Goal: Entertainment & Leisure: Consume media (video, audio)

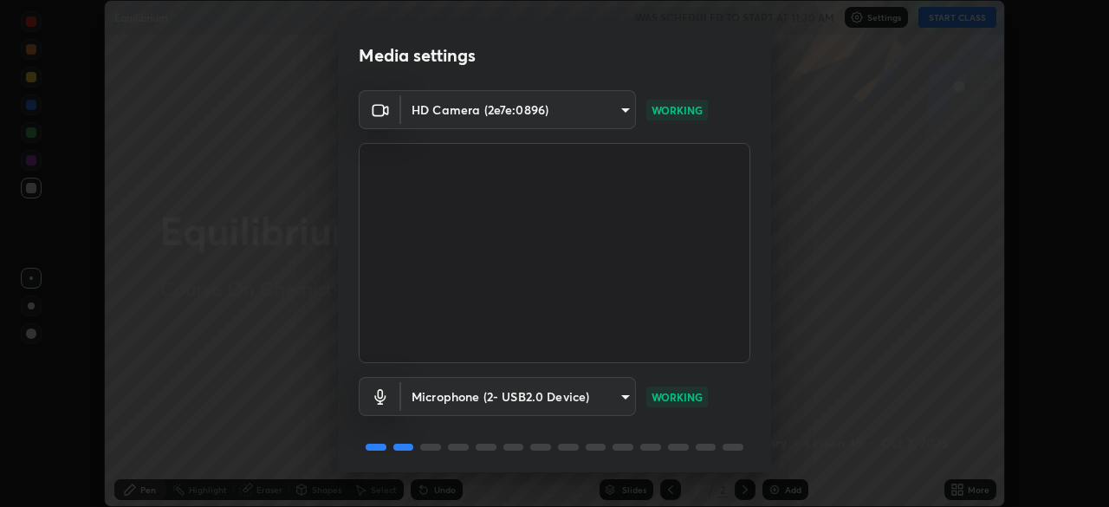
scroll to position [62, 0]
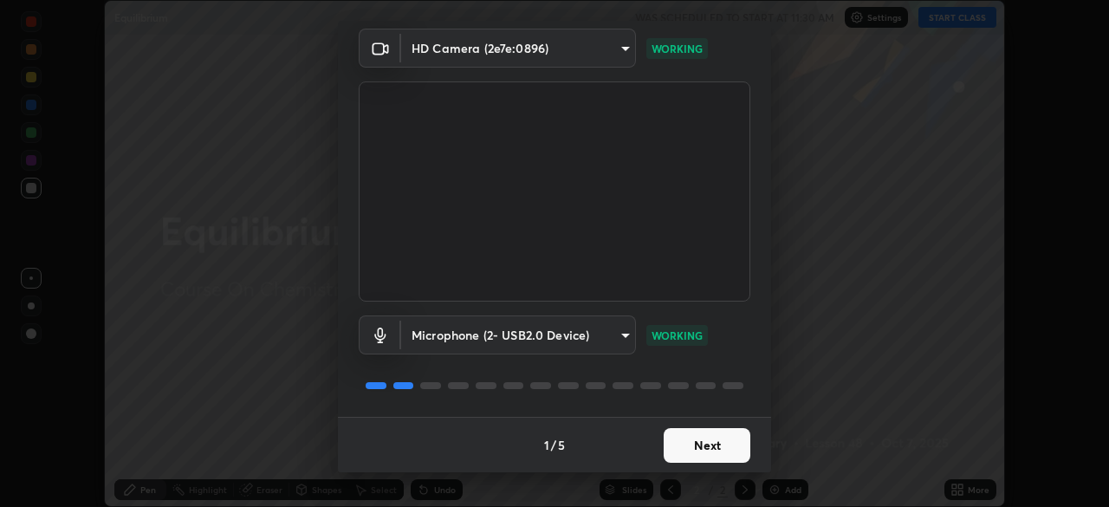
click at [697, 447] on button "Next" at bounding box center [707, 445] width 87 height 35
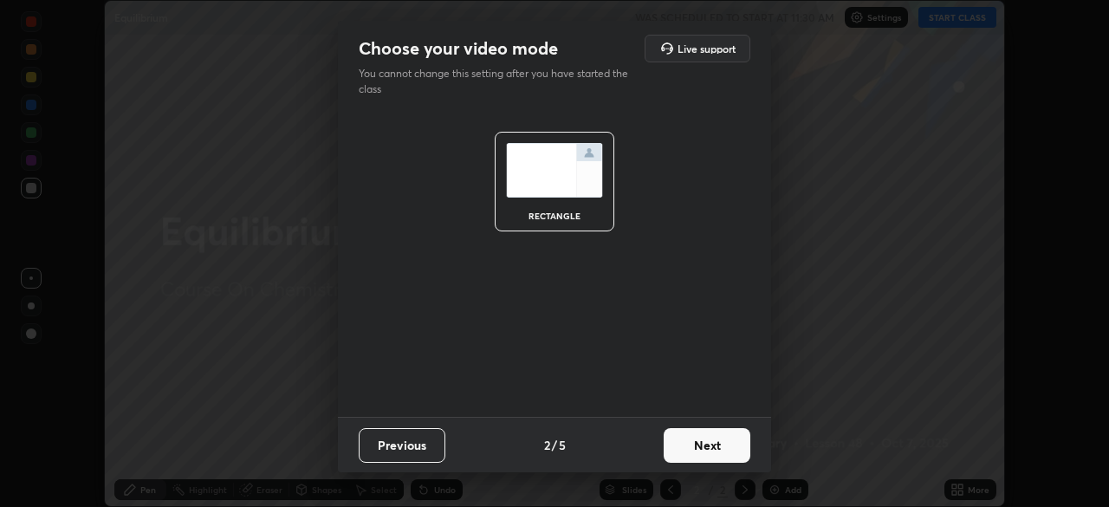
scroll to position [0, 0]
click at [702, 453] on button "Next" at bounding box center [707, 445] width 87 height 35
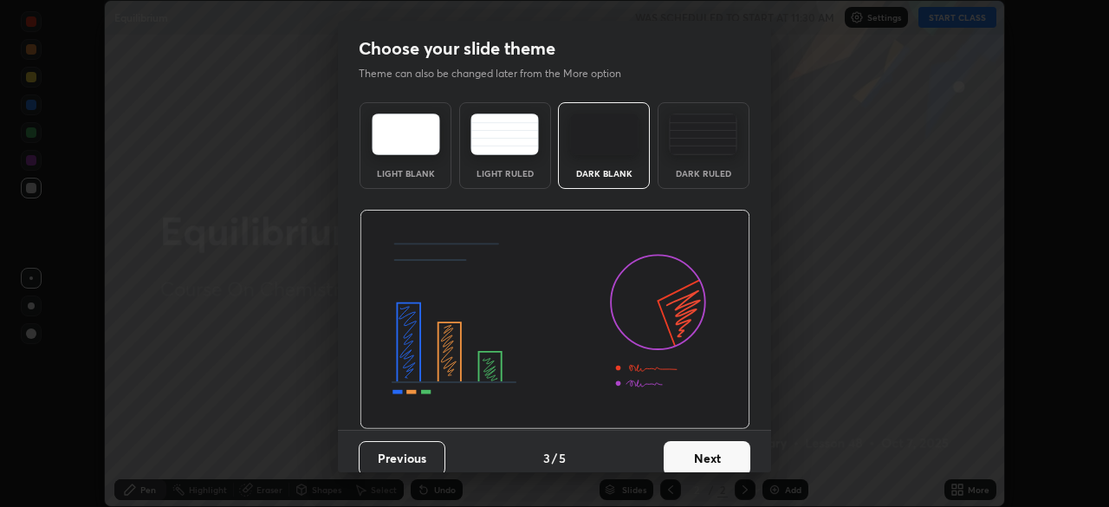
click at [706, 454] on button "Next" at bounding box center [707, 458] width 87 height 35
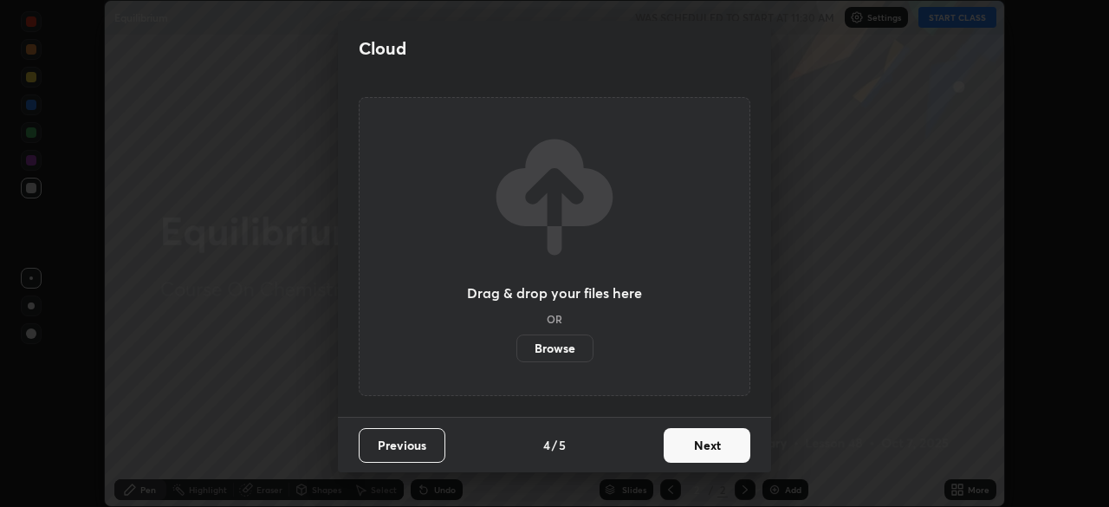
click at [713, 449] on button "Next" at bounding box center [707, 445] width 87 height 35
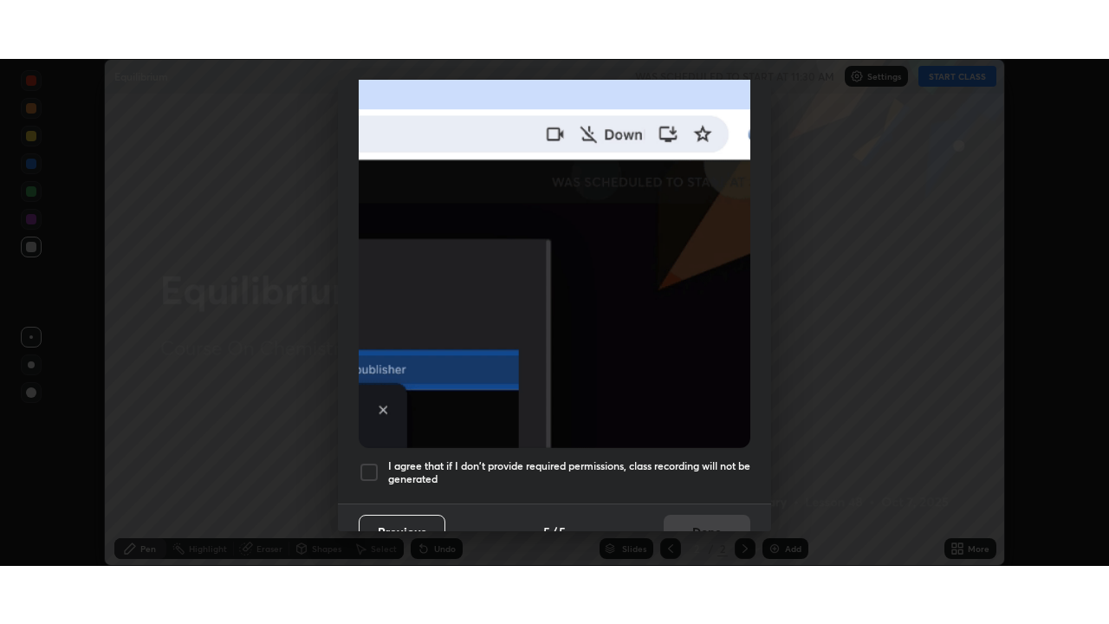
scroll to position [415, 0]
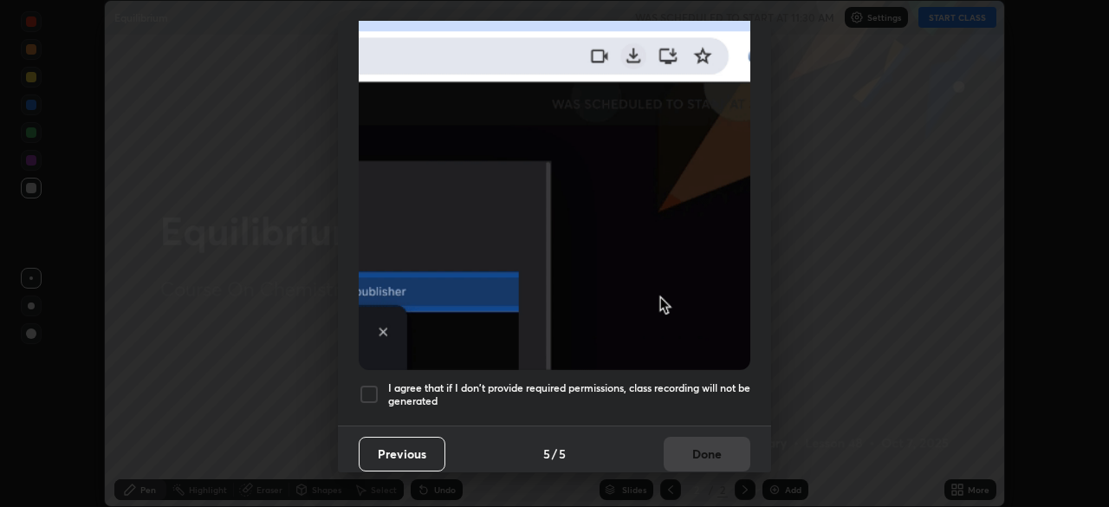
click at [366, 388] on div at bounding box center [369, 394] width 21 height 21
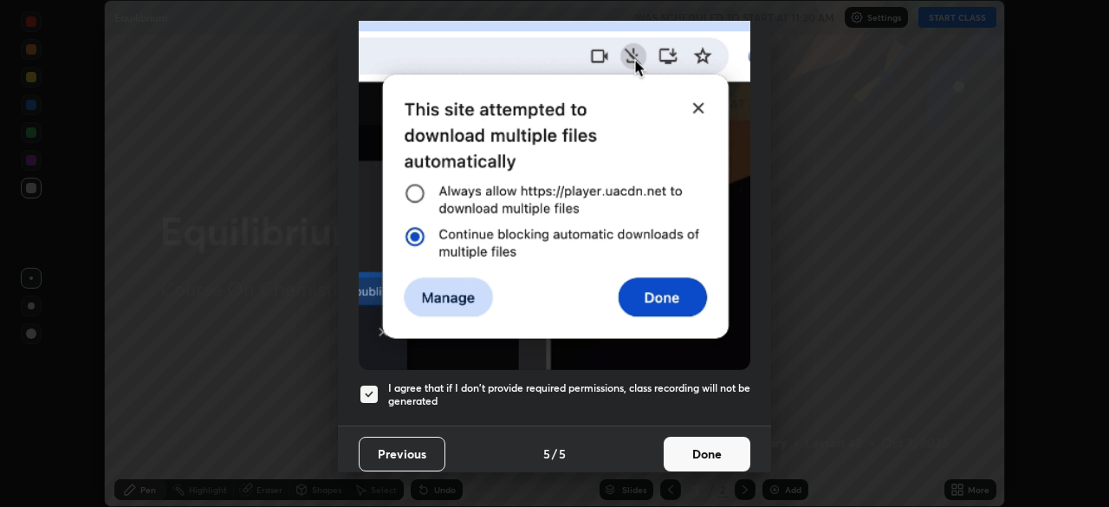
click at [691, 444] on button "Done" at bounding box center [707, 454] width 87 height 35
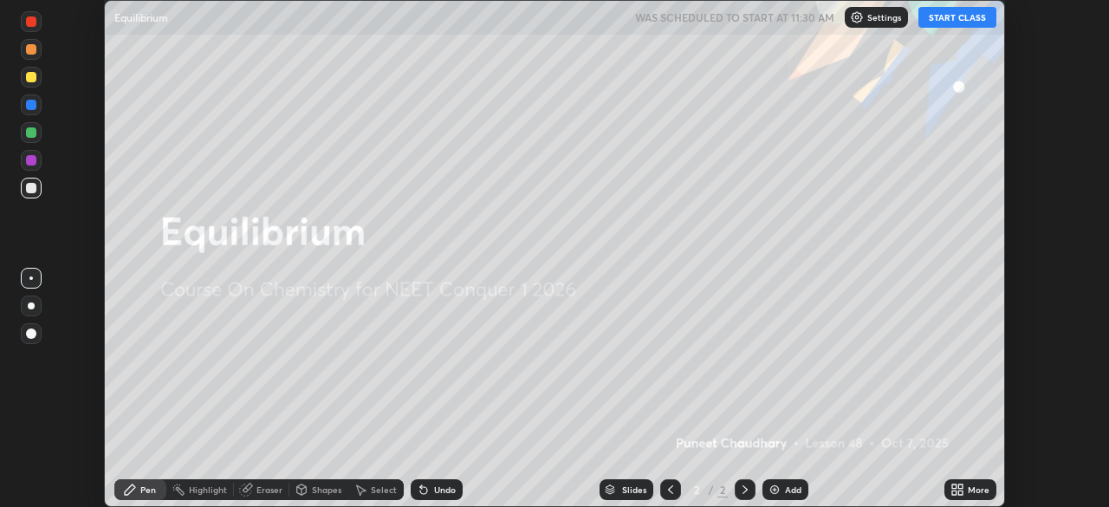
click at [962, 494] on icon at bounding box center [960, 492] width 4 height 4
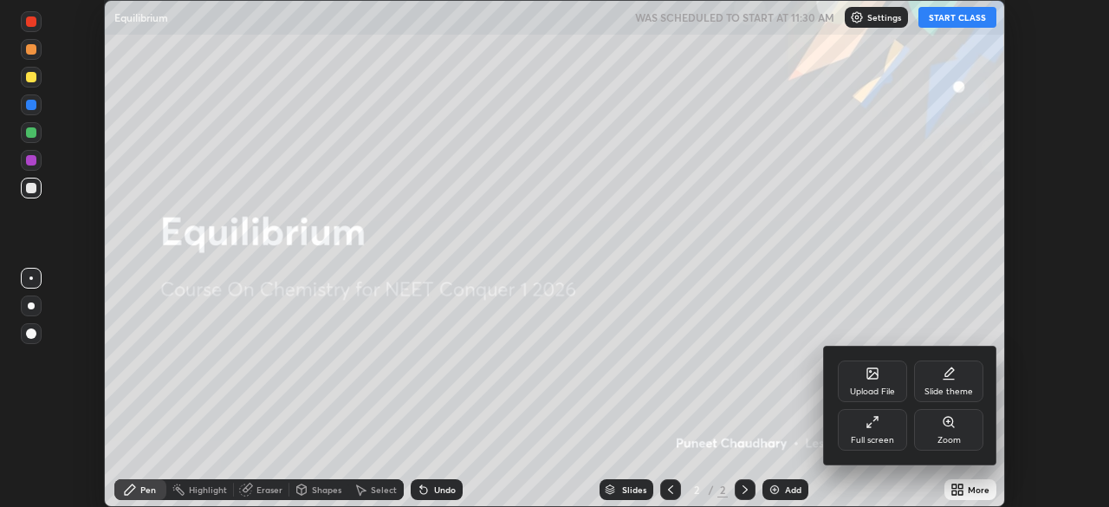
click at [882, 428] on div "Full screen" at bounding box center [872, 430] width 69 height 42
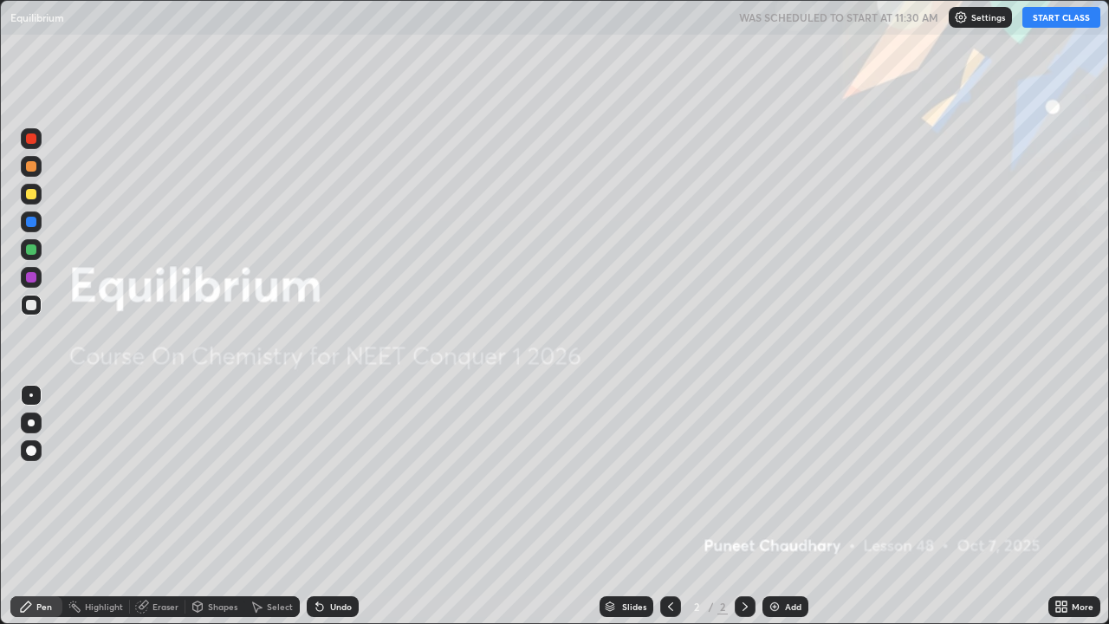
scroll to position [624, 1109]
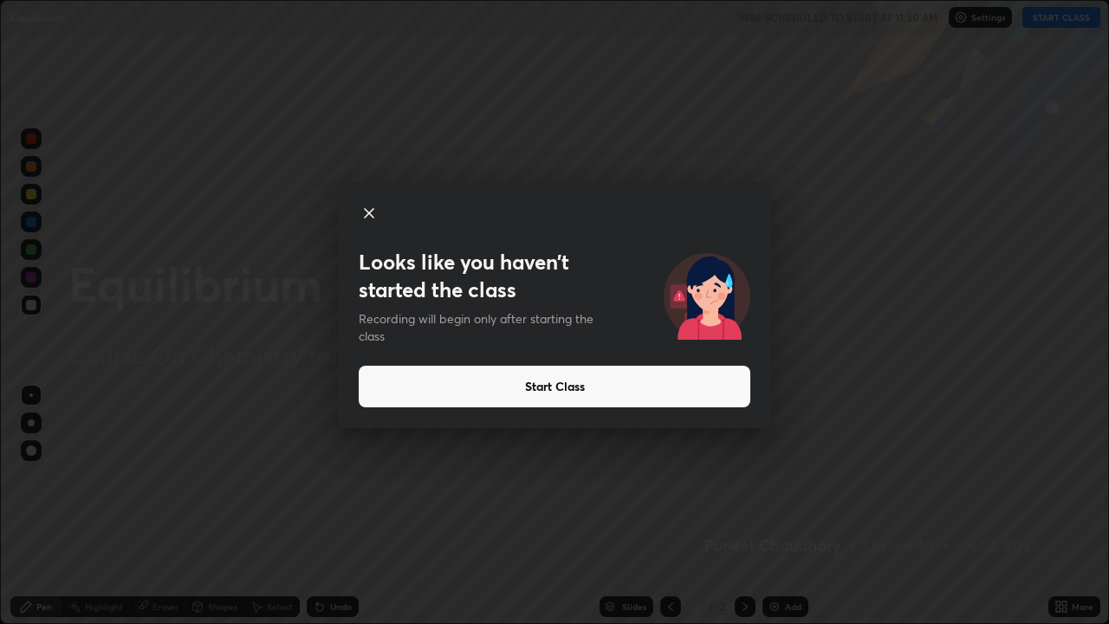
click at [367, 208] on icon at bounding box center [369, 213] width 21 height 21
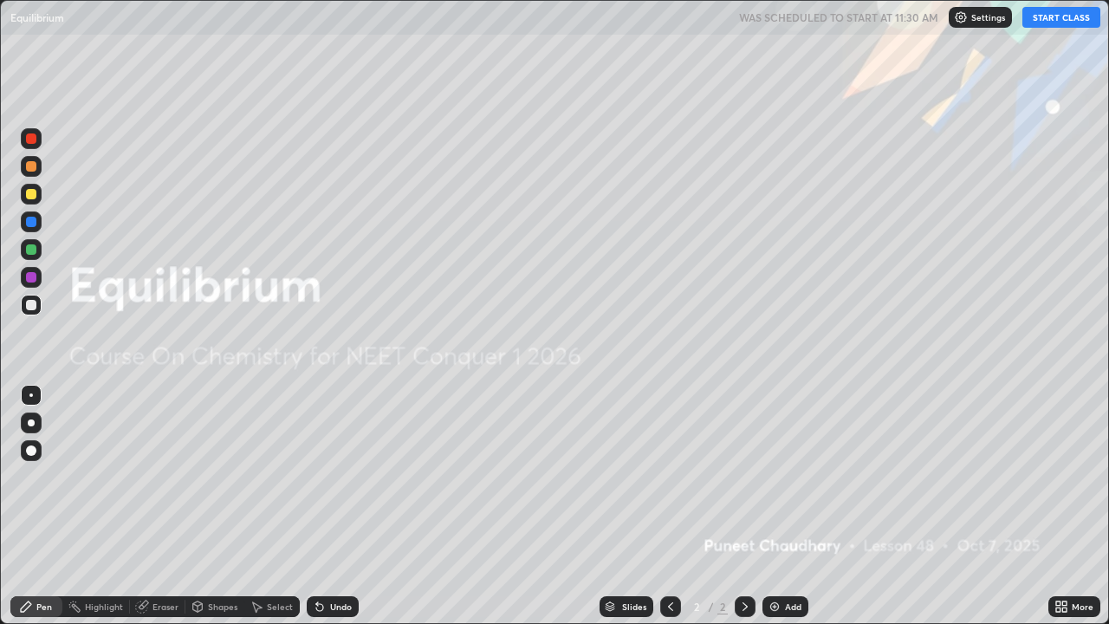
click at [1045, 20] on button "START CLASS" at bounding box center [1061, 17] width 78 height 21
click at [789, 506] on div "Add" at bounding box center [793, 606] width 16 height 9
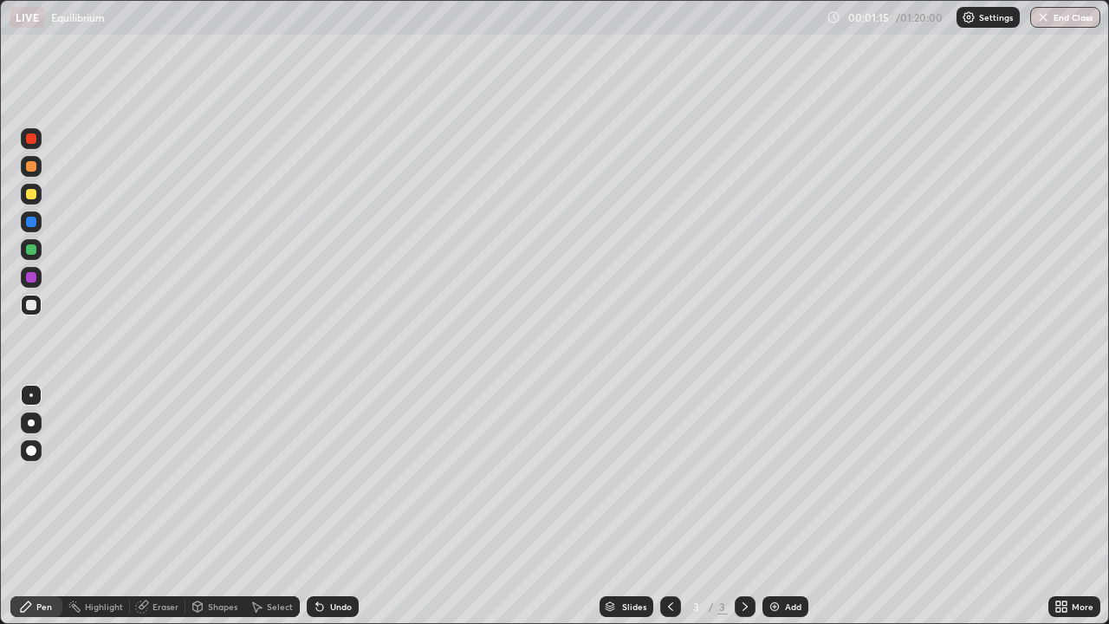
click at [31, 423] on div at bounding box center [31, 422] width 7 height 7
click at [340, 506] on div "Undo" at bounding box center [341, 606] width 22 height 9
click at [334, 506] on div "Undo" at bounding box center [333, 606] width 52 height 21
click at [336, 506] on div "Undo" at bounding box center [333, 606] width 52 height 21
click at [340, 506] on div "Undo" at bounding box center [341, 606] width 22 height 9
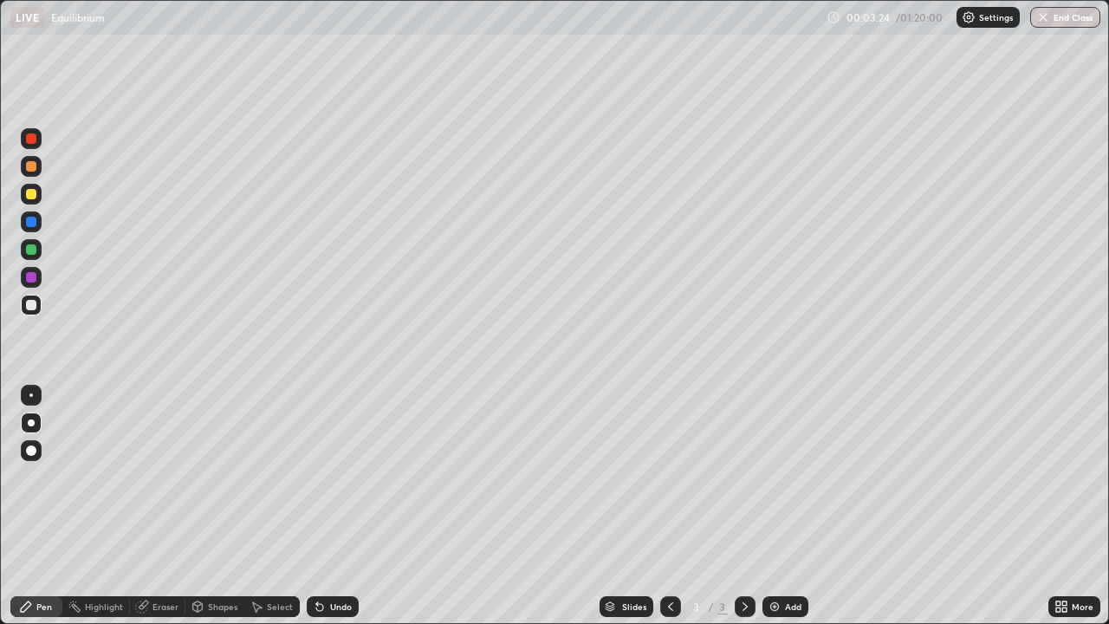
click at [346, 506] on div "Undo" at bounding box center [341, 606] width 22 height 9
click at [340, 506] on div "Undo" at bounding box center [341, 606] width 22 height 9
click at [338, 506] on div "Undo" at bounding box center [333, 606] width 52 height 21
click at [347, 506] on div "Undo" at bounding box center [341, 606] width 22 height 9
click at [34, 196] on div at bounding box center [31, 194] width 10 height 10
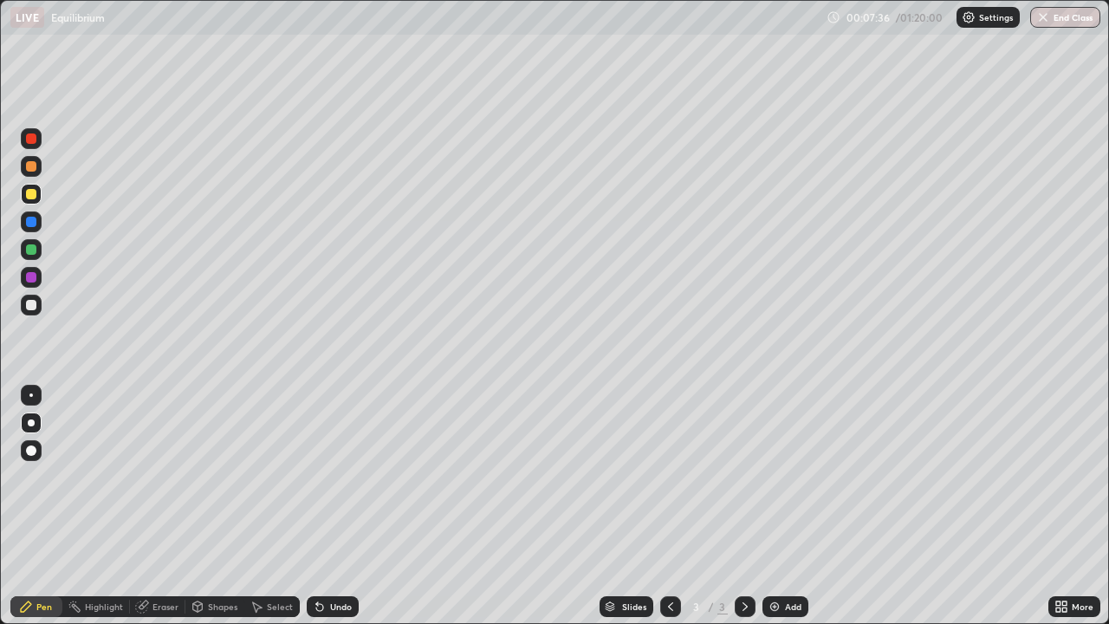
click at [340, 506] on div "Undo" at bounding box center [333, 606] width 52 height 21
click at [35, 302] on div at bounding box center [31, 305] width 10 height 10
click at [791, 506] on div "Add" at bounding box center [793, 606] width 16 height 9
click at [336, 506] on div "Undo" at bounding box center [341, 606] width 22 height 9
click at [337, 506] on div "Undo" at bounding box center [341, 606] width 22 height 9
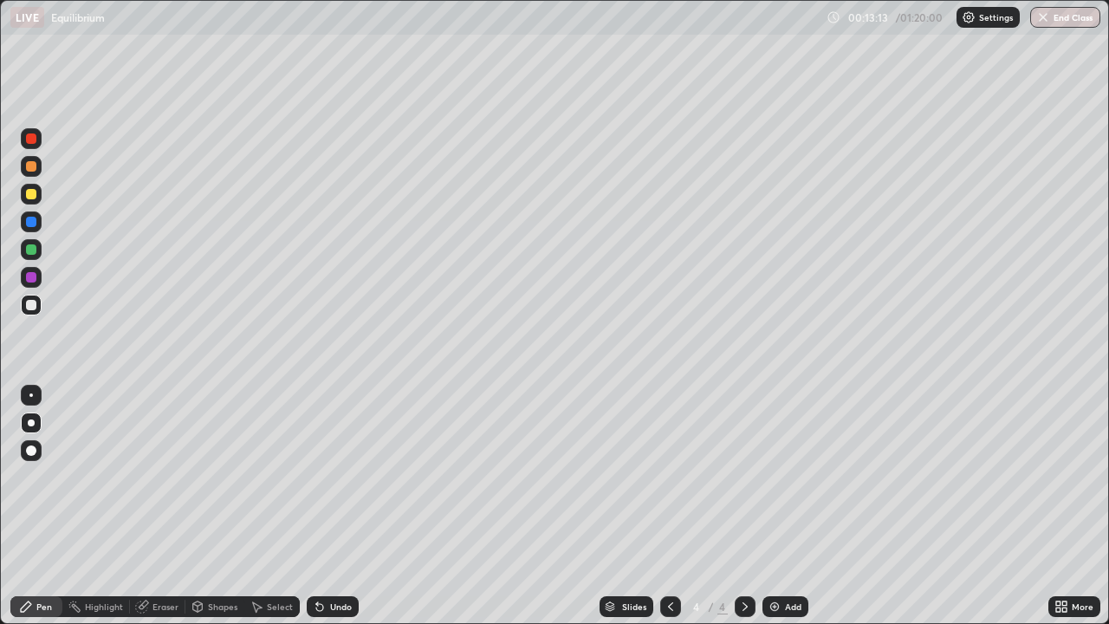
click at [33, 194] on div at bounding box center [31, 194] width 10 height 10
click at [171, 506] on div "Eraser" at bounding box center [165, 606] width 26 height 9
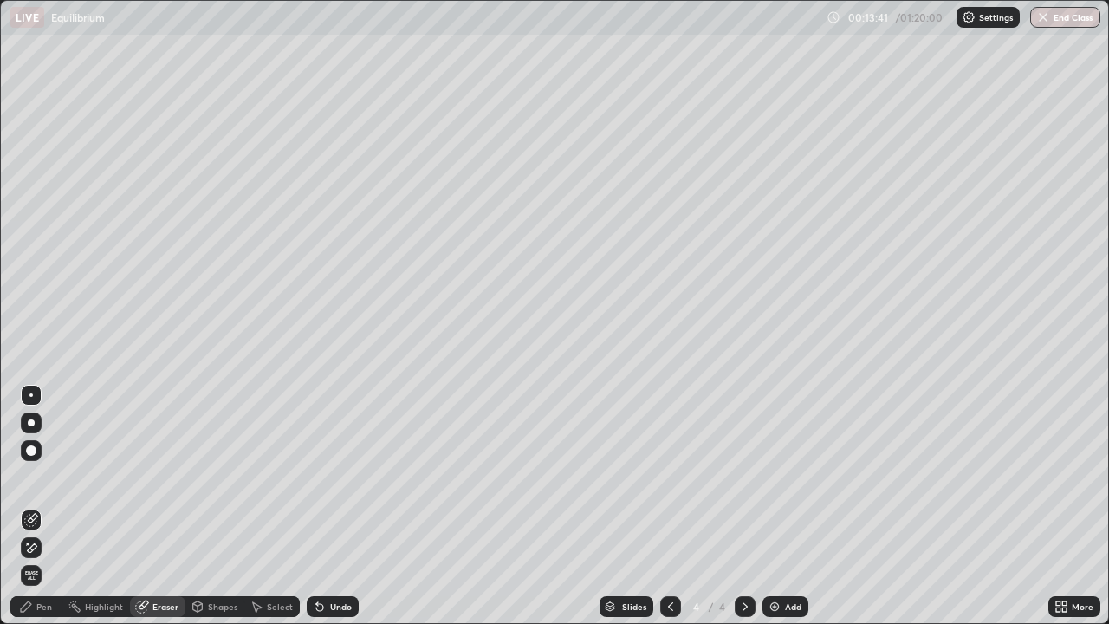
click at [40, 506] on div "Pen" at bounding box center [44, 606] width 16 height 9
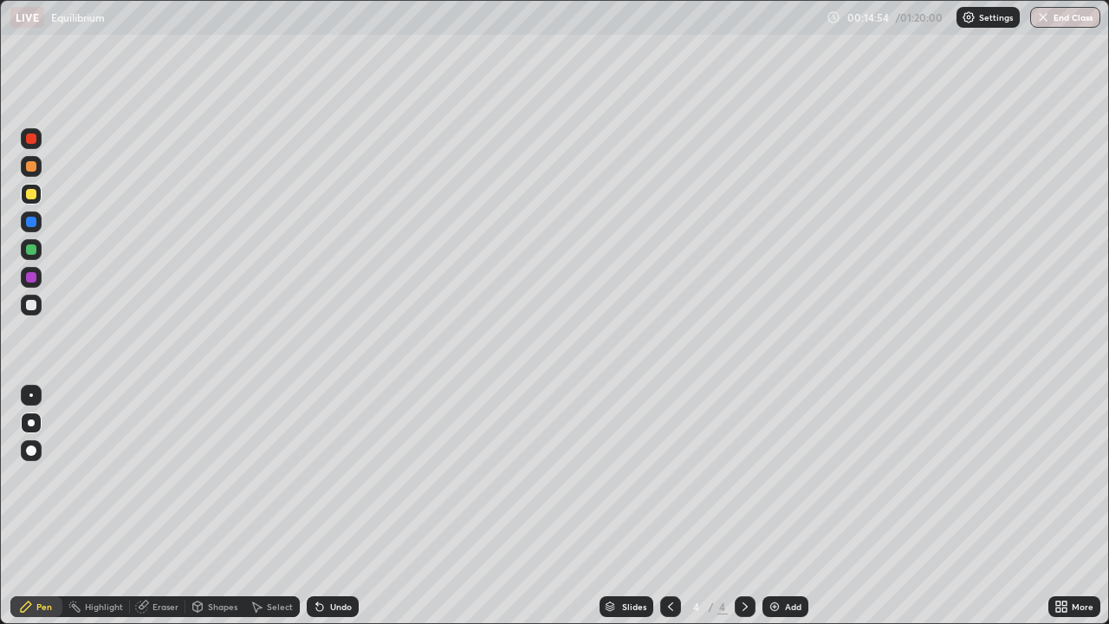
click at [677, 506] on div at bounding box center [670, 606] width 21 height 21
click at [741, 506] on icon at bounding box center [745, 606] width 14 height 14
click at [327, 506] on div "Undo" at bounding box center [333, 606] width 52 height 21
click at [330, 506] on div "Undo" at bounding box center [341, 606] width 22 height 9
click at [158, 506] on div "Eraser" at bounding box center [165, 606] width 26 height 9
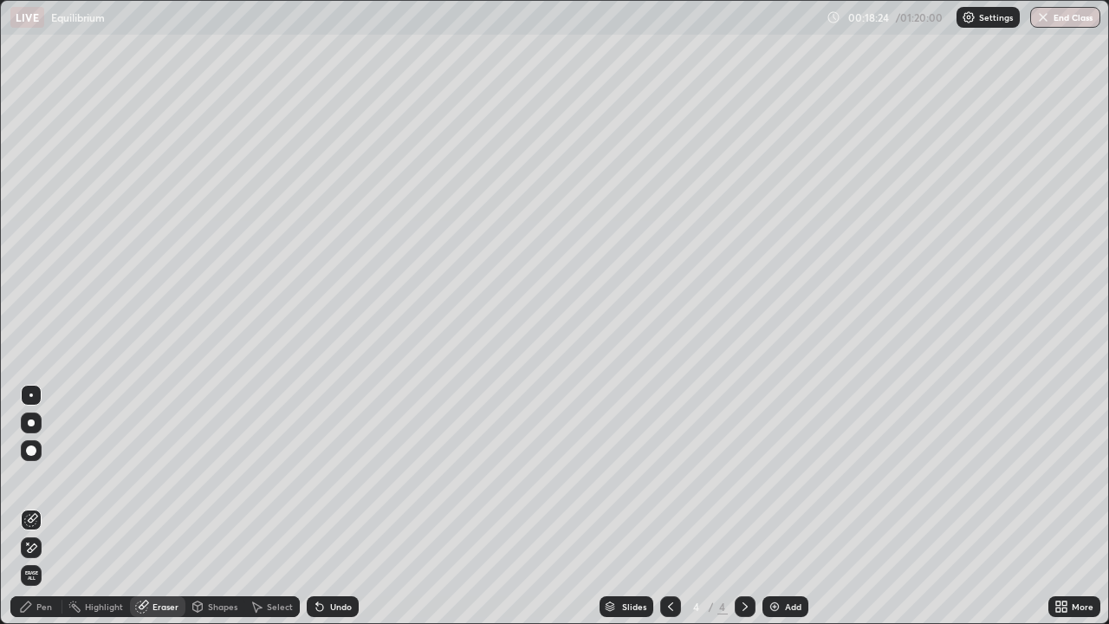
click at [37, 506] on div "Pen" at bounding box center [36, 606] width 52 height 21
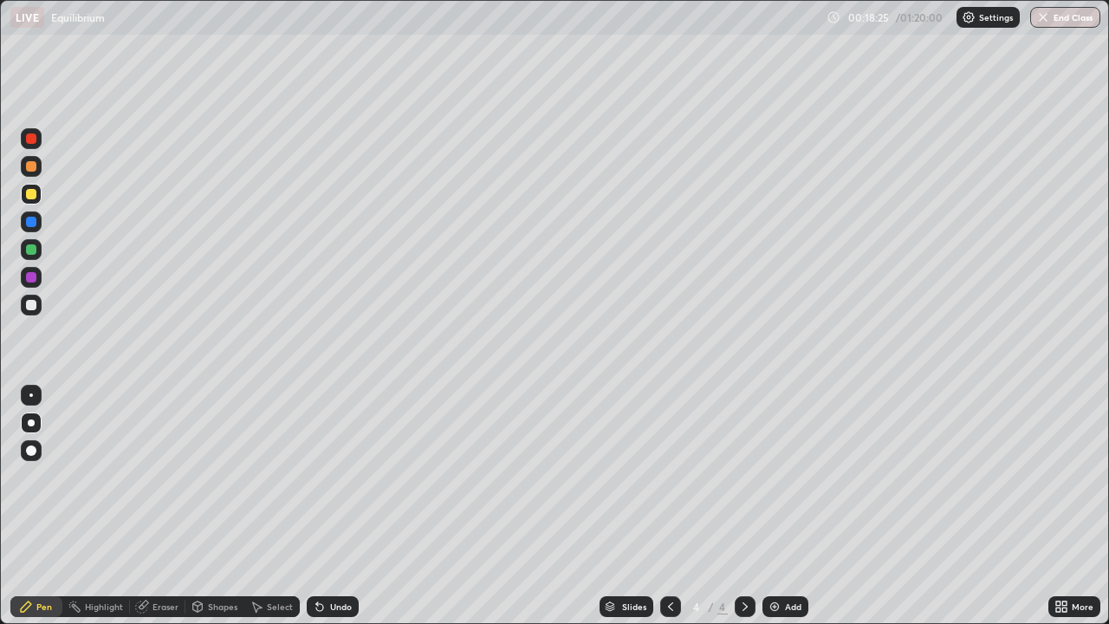
click at [31, 304] on div at bounding box center [31, 305] width 10 height 10
click at [790, 506] on div "Add" at bounding box center [793, 606] width 16 height 9
click at [340, 506] on div "Undo" at bounding box center [341, 606] width 22 height 9
click at [338, 506] on div "Undo" at bounding box center [341, 606] width 22 height 9
click at [335, 506] on div "Undo" at bounding box center [333, 606] width 52 height 21
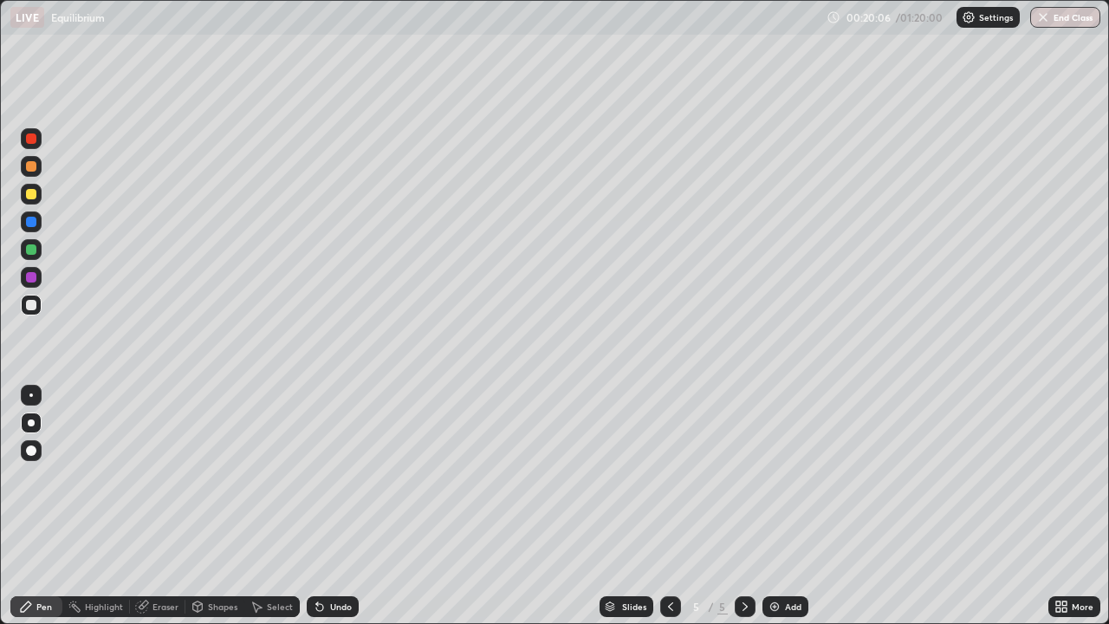
click at [335, 506] on div "Undo" at bounding box center [341, 606] width 22 height 9
click at [337, 506] on div "Undo" at bounding box center [341, 606] width 22 height 9
click at [340, 506] on div "Undo" at bounding box center [341, 606] width 22 height 9
click at [338, 506] on div "Undo" at bounding box center [341, 606] width 22 height 9
click at [342, 506] on div "Undo" at bounding box center [341, 606] width 22 height 9
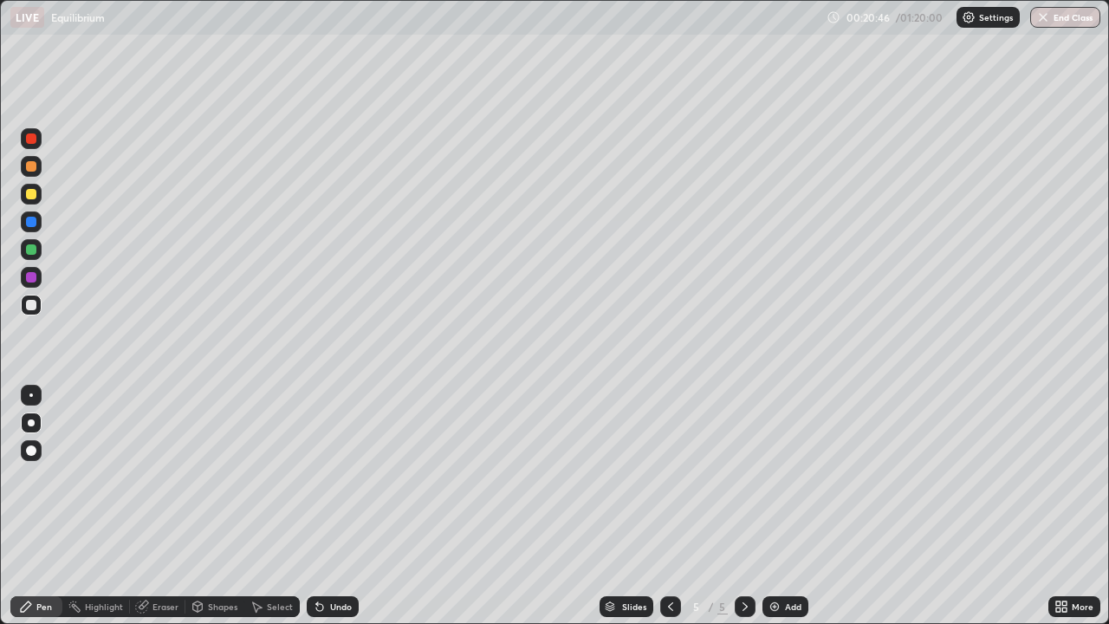
click at [33, 195] on div at bounding box center [31, 194] width 10 height 10
click at [661, 506] on div at bounding box center [670, 606] width 21 height 21
click at [743, 506] on icon at bounding box center [745, 606] width 14 height 14
click at [340, 506] on div "Undo" at bounding box center [341, 606] width 22 height 9
click at [660, 506] on div at bounding box center [670, 606] width 21 height 21
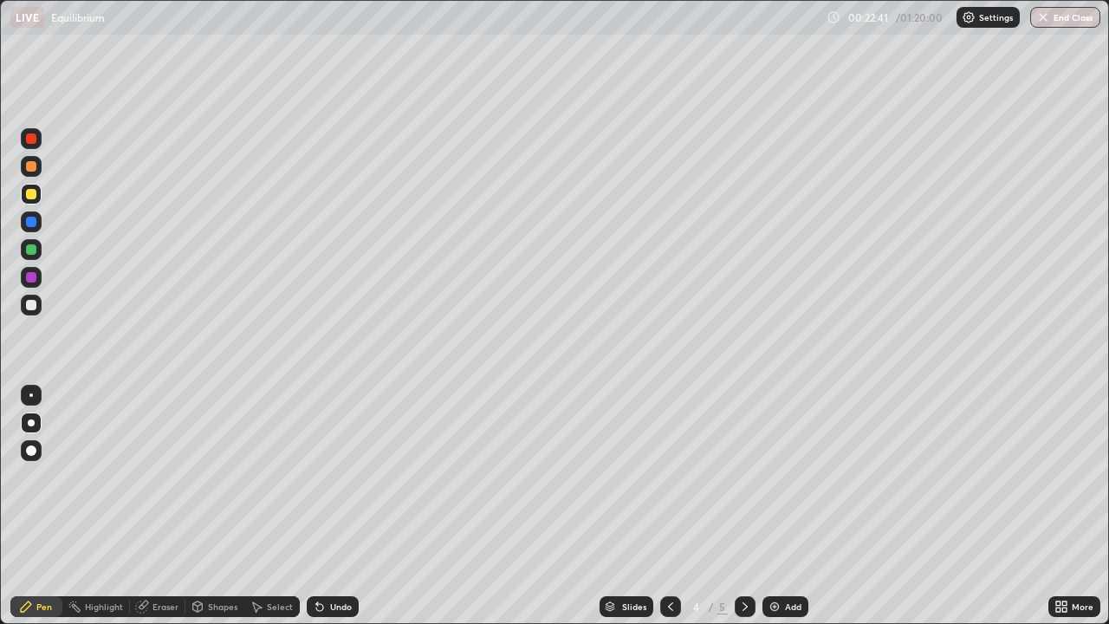
click at [741, 506] on icon at bounding box center [745, 606] width 14 height 14
click at [158, 506] on div "Eraser" at bounding box center [165, 606] width 26 height 9
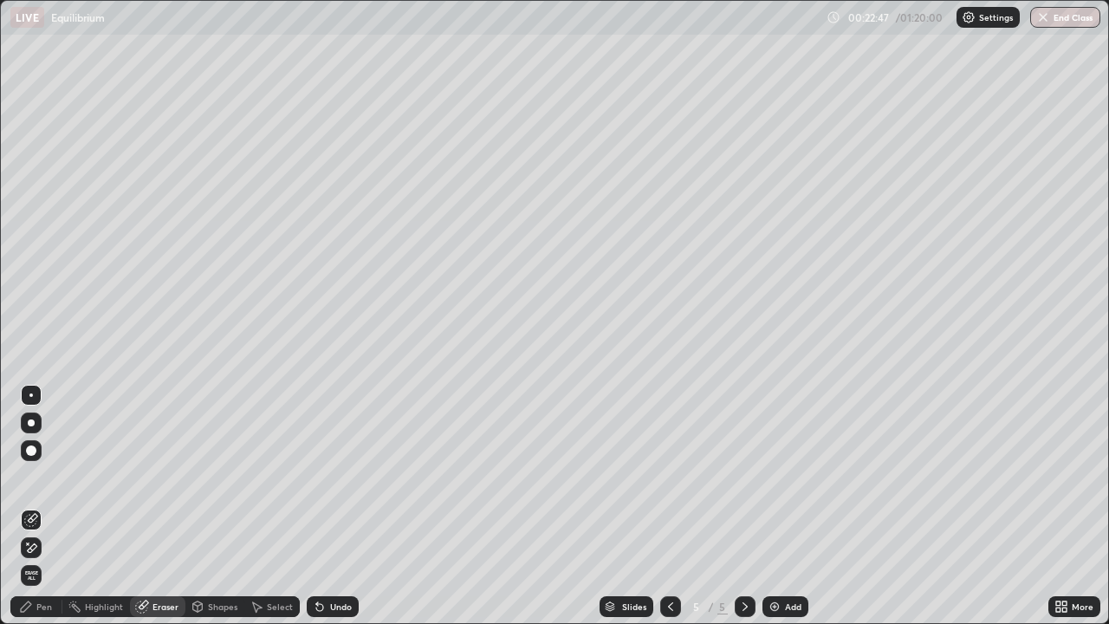
click at [33, 506] on div "Pen" at bounding box center [36, 606] width 52 height 21
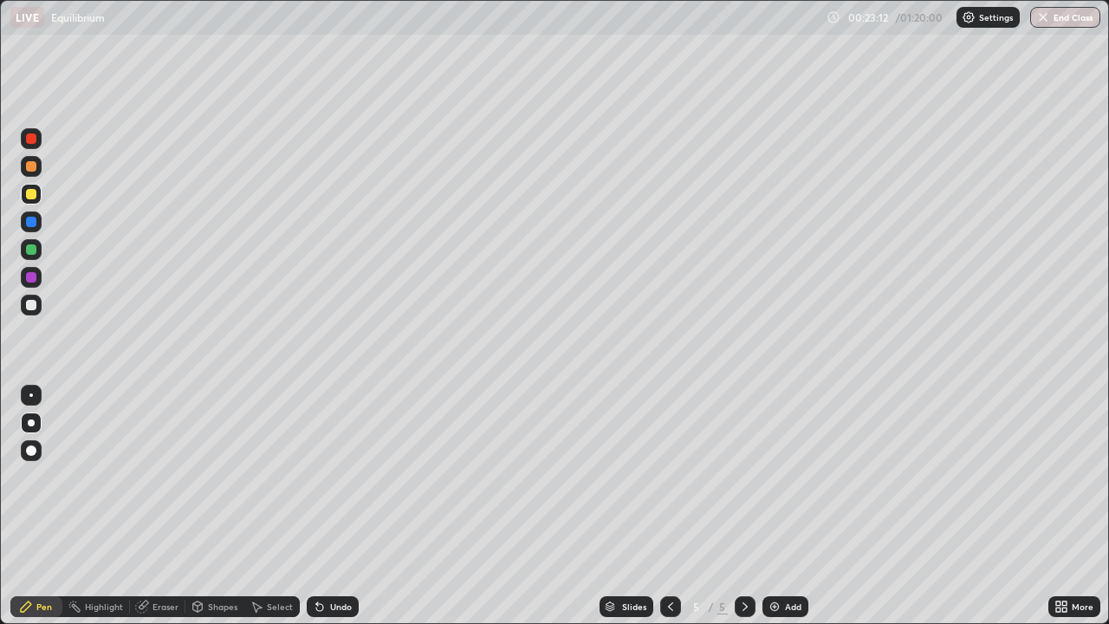
click at [339, 506] on div "Undo" at bounding box center [341, 606] width 22 height 9
click at [668, 506] on icon at bounding box center [671, 606] width 14 height 14
click at [735, 506] on div at bounding box center [745, 606] width 21 height 21
click at [35, 308] on div at bounding box center [31, 305] width 10 height 10
click at [163, 506] on div "Eraser" at bounding box center [165, 606] width 26 height 9
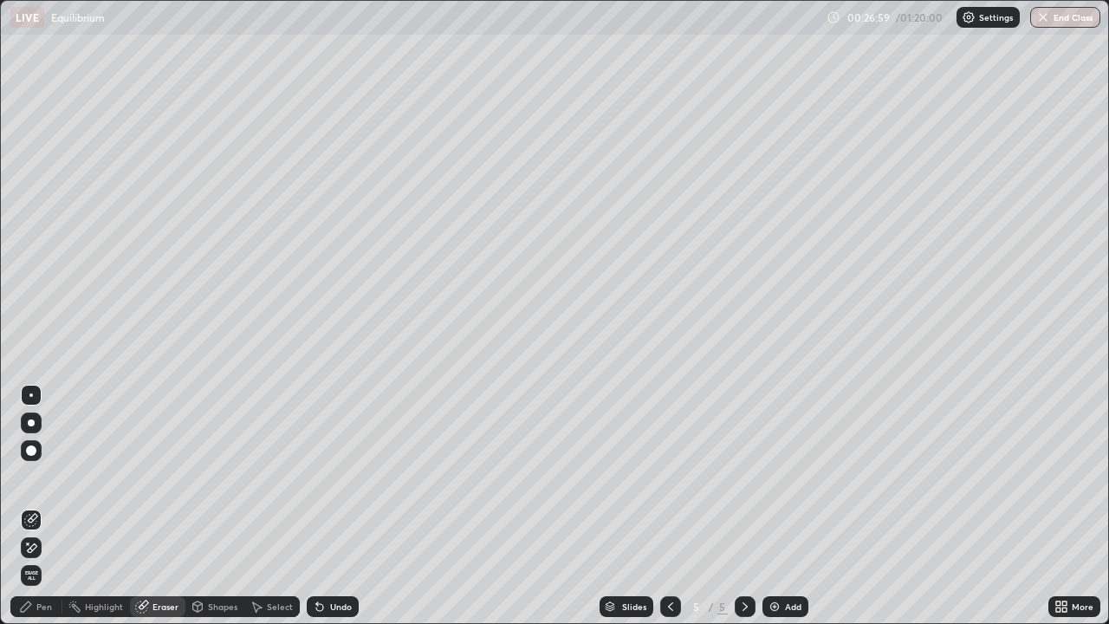
click at [48, 506] on div "Pen" at bounding box center [44, 606] width 16 height 9
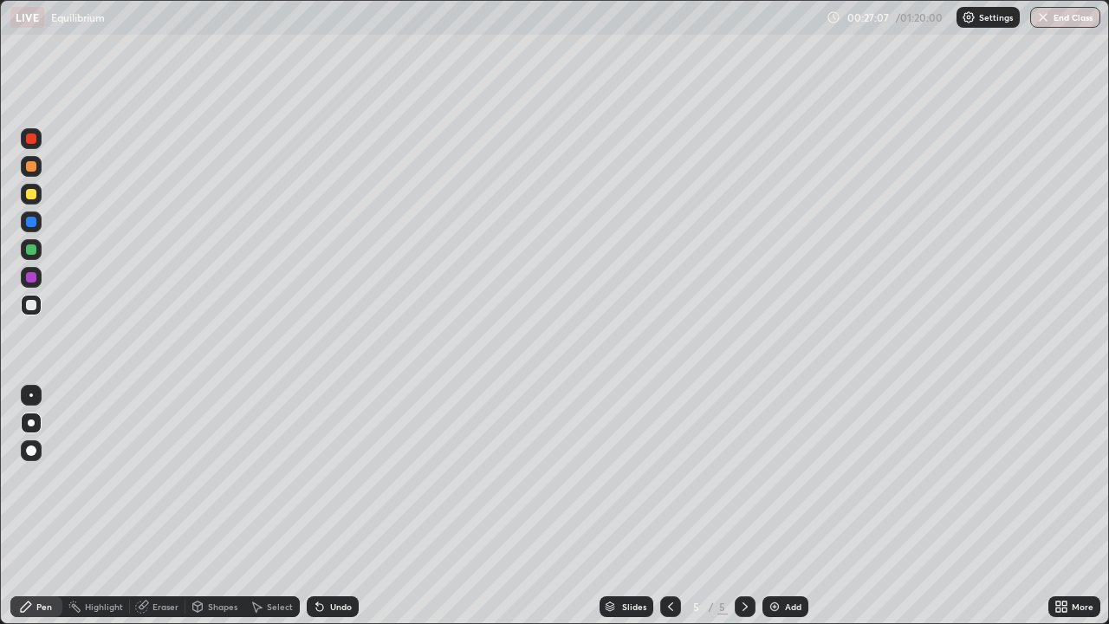
click at [168, 506] on div "Eraser" at bounding box center [165, 606] width 26 height 9
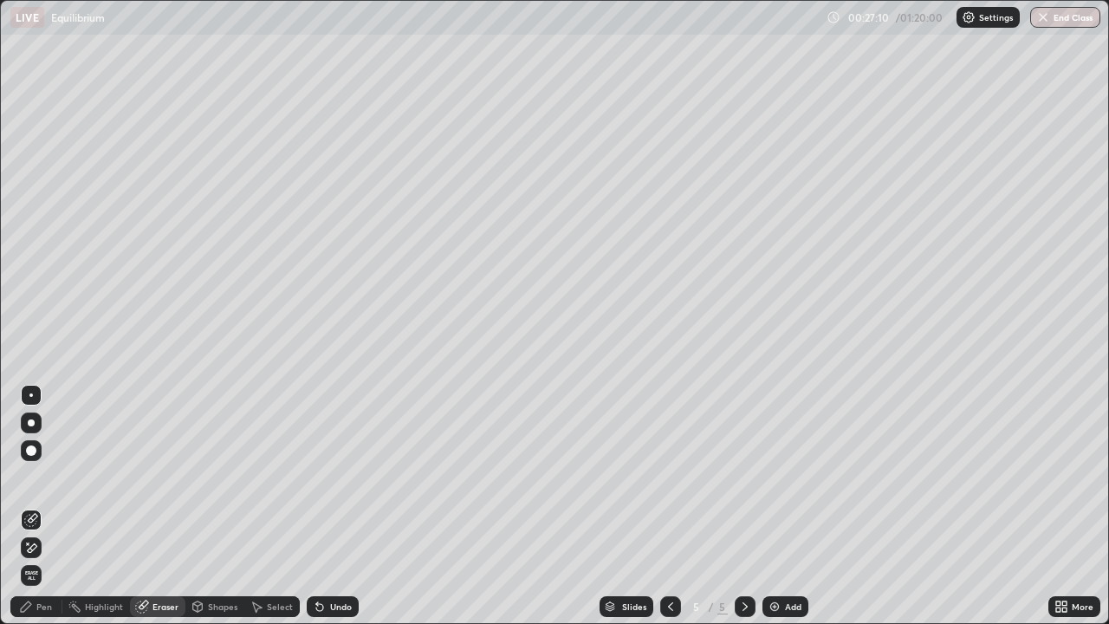
click at [50, 506] on div "Pen" at bounding box center [44, 606] width 16 height 9
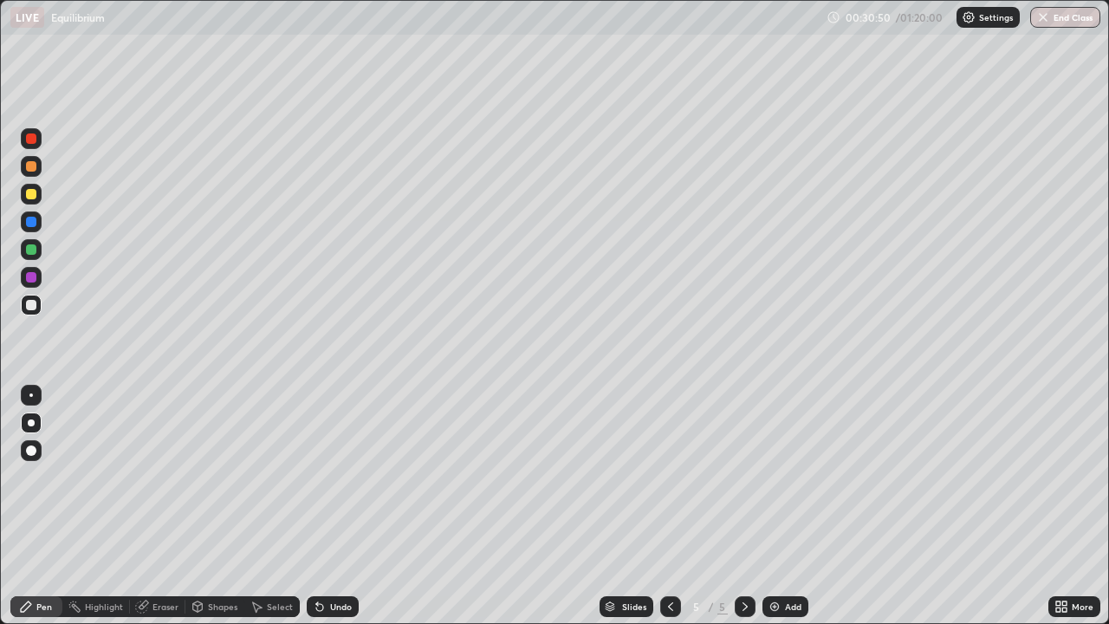
click at [791, 506] on div "Add" at bounding box center [793, 606] width 16 height 9
click at [338, 506] on div "Undo" at bounding box center [341, 606] width 22 height 9
click at [334, 506] on div "Undo" at bounding box center [341, 606] width 22 height 9
click at [33, 189] on div at bounding box center [31, 194] width 10 height 10
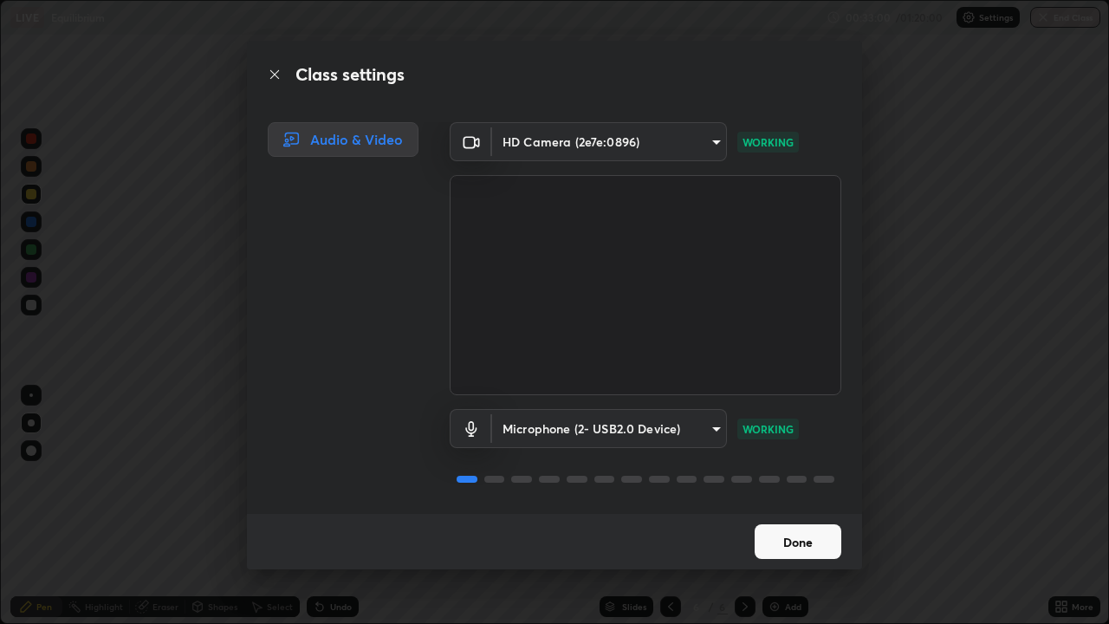
click at [801, 506] on button "Done" at bounding box center [798, 541] width 87 height 35
click at [472, 229] on video at bounding box center [646, 285] width 392 height 220
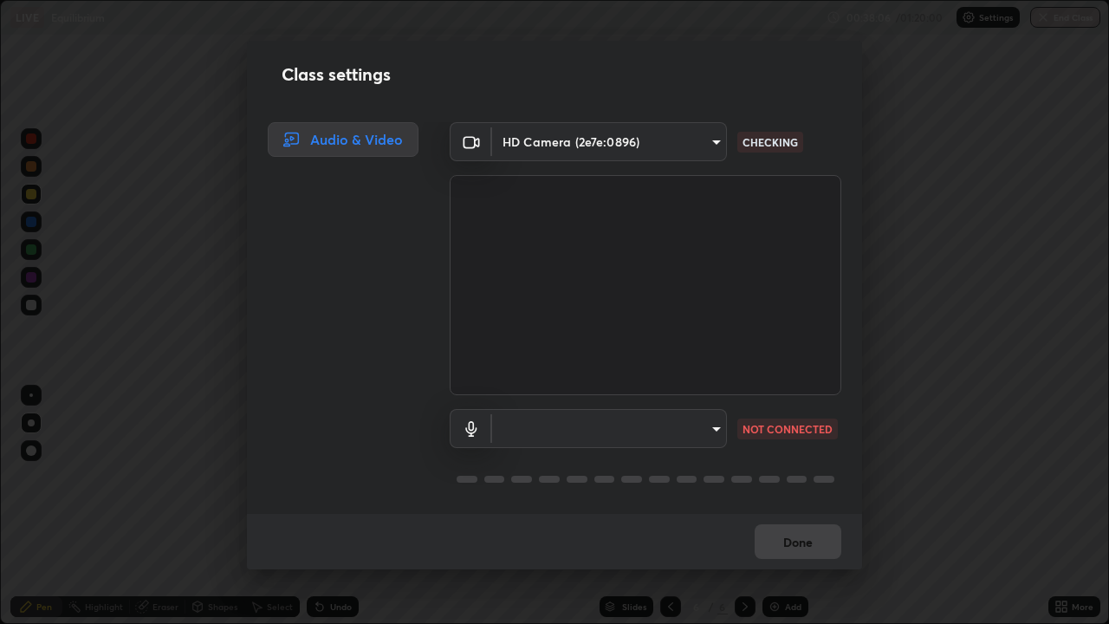
click at [581, 430] on body "Erase all LIVE Equilibrium 00:38:06 / 01:20:00 Settings End Class Setting up yo…" at bounding box center [554, 312] width 1109 height 624
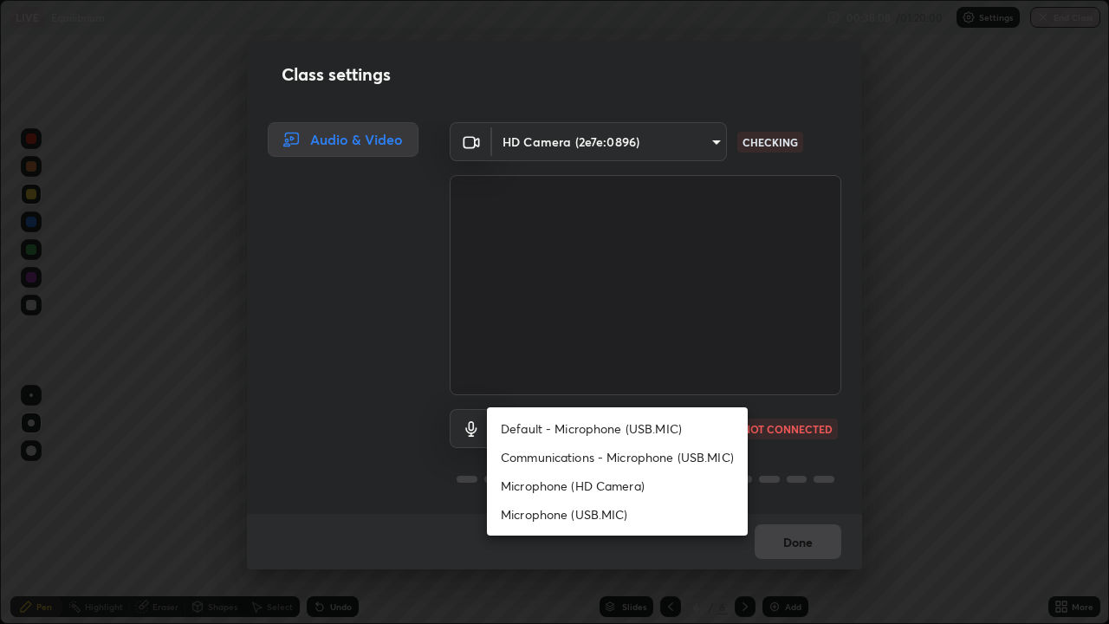
click at [580, 424] on li "Default - Microphone (USB.MIC)" at bounding box center [617, 428] width 261 height 29
type input "default"
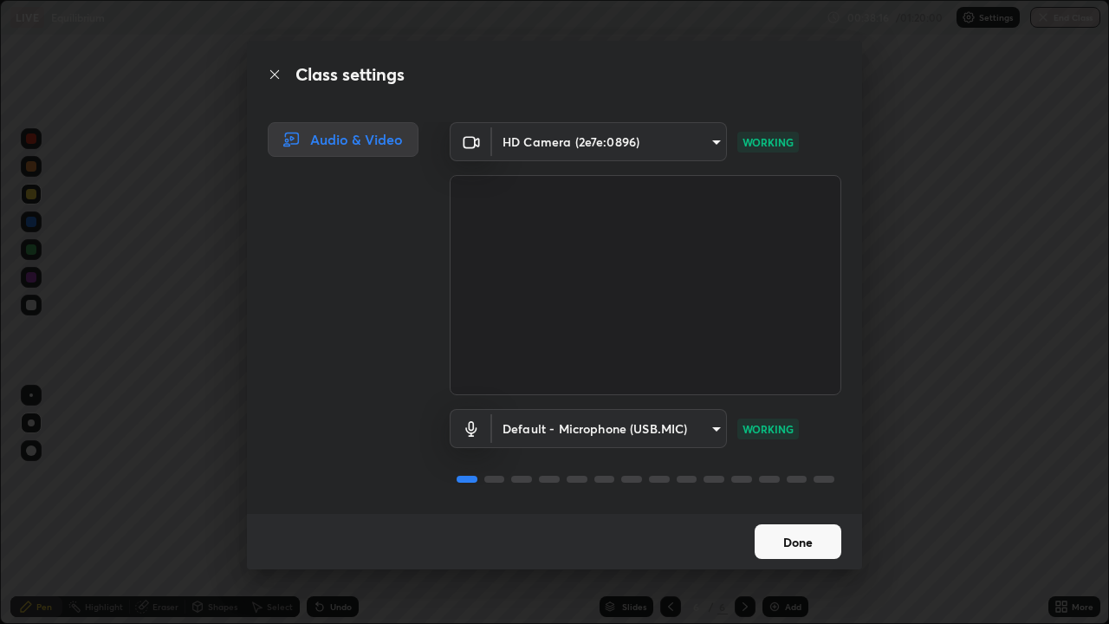
click at [790, 506] on button "Done" at bounding box center [798, 541] width 87 height 35
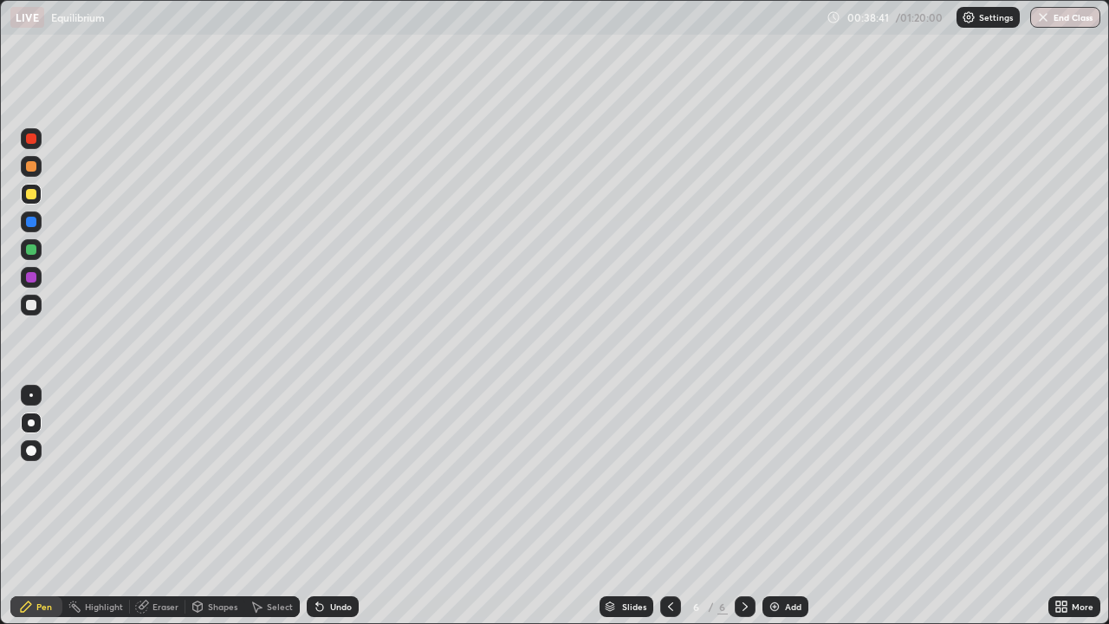
click at [165, 506] on div "Eraser" at bounding box center [165, 606] width 26 height 9
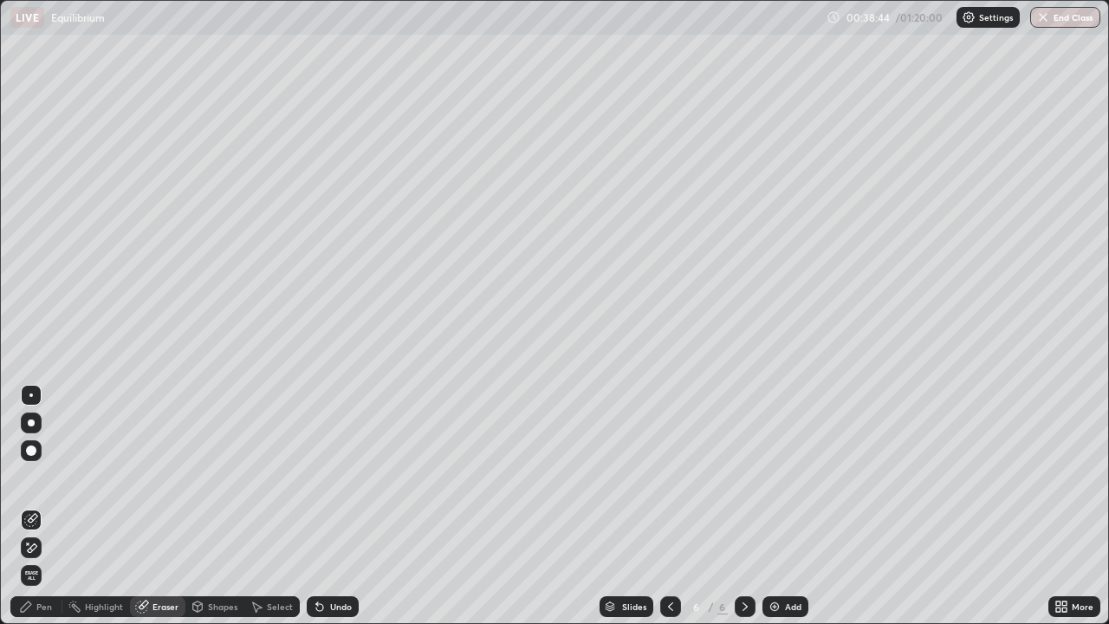
click at [38, 506] on div "Pen" at bounding box center [44, 606] width 16 height 9
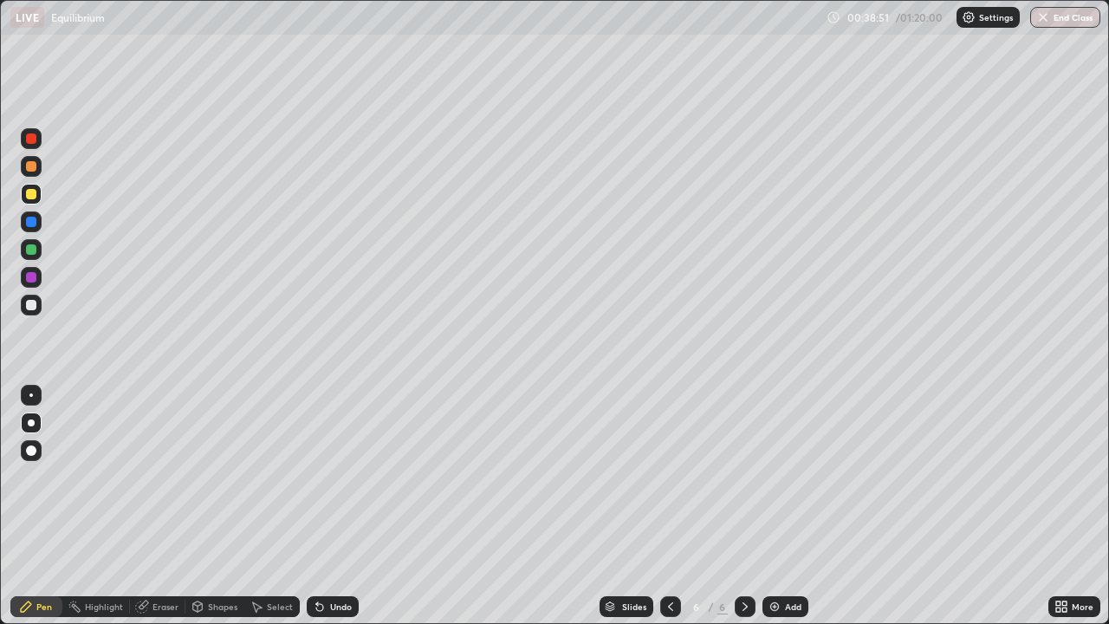
click at [161, 506] on div "Eraser" at bounding box center [165, 606] width 26 height 9
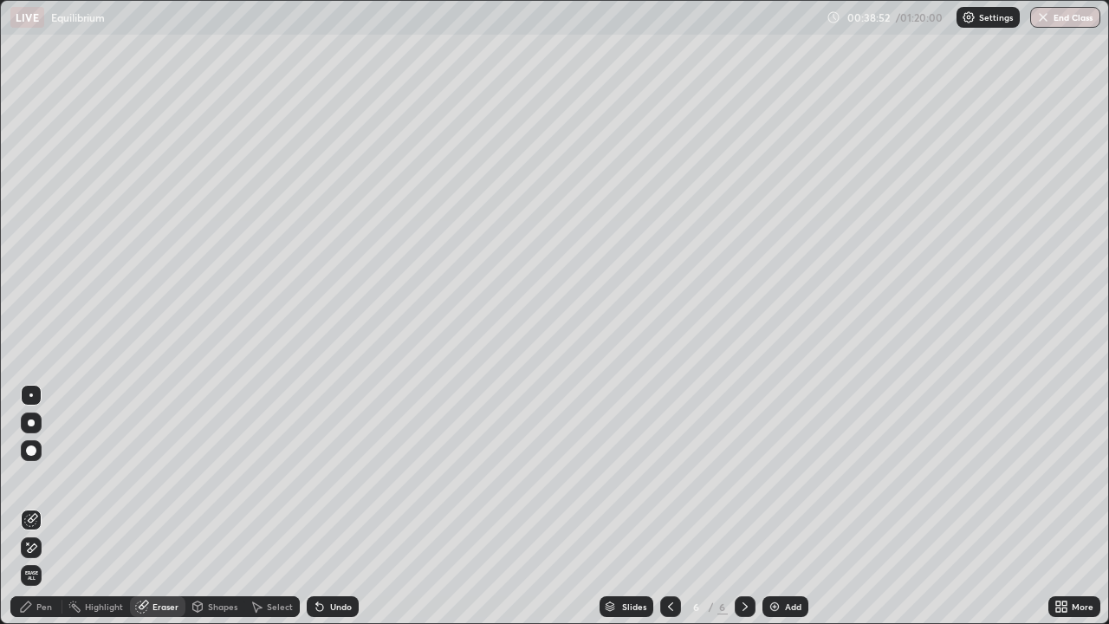
click at [47, 506] on div "Pen" at bounding box center [36, 606] width 52 height 21
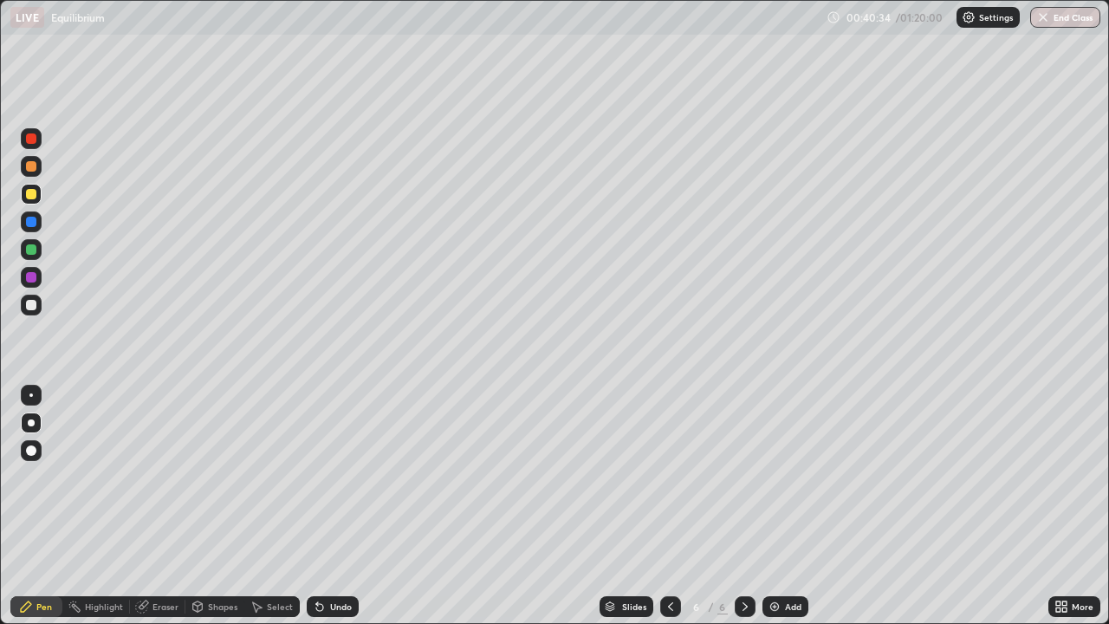
click at [669, 506] on icon at bounding box center [671, 606] width 14 height 14
click at [668, 506] on icon at bounding box center [671, 606] width 14 height 14
click at [669, 506] on icon at bounding box center [671, 606] width 14 height 14
click at [743, 506] on div at bounding box center [745, 606] width 21 height 21
click at [743, 506] on icon at bounding box center [744, 606] width 5 height 9
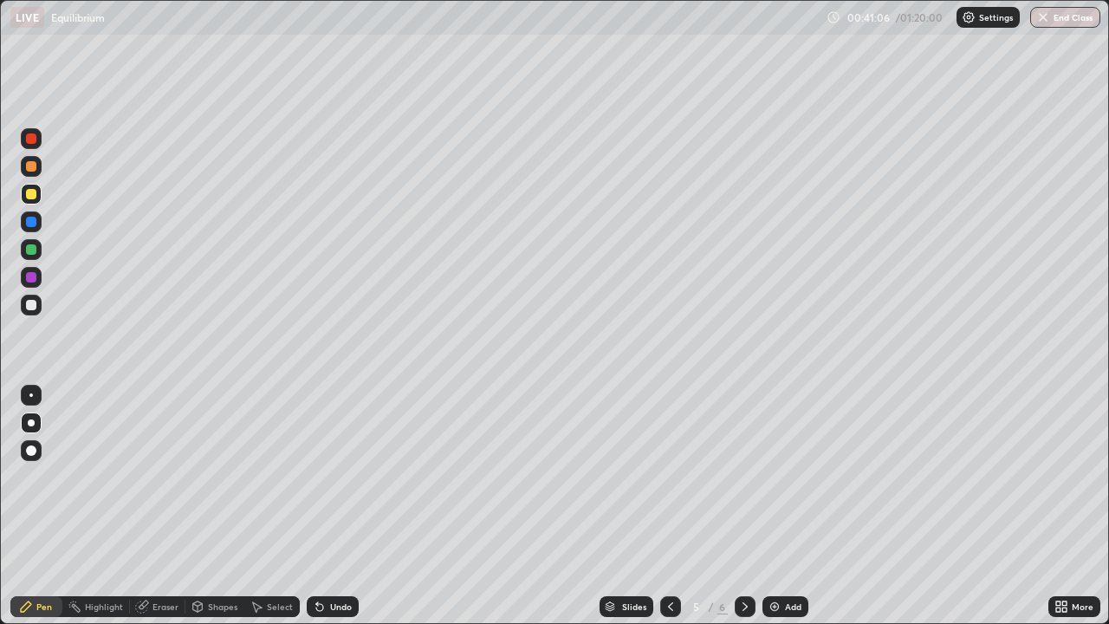
click at [742, 506] on icon at bounding box center [744, 606] width 5 height 9
click at [743, 506] on icon at bounding box center [745, 606] width 14 height 14
click at [786, 506] on div "Add" at bounding box center [793, 606] width 16 height 9
click at [34, 304] on div at bounding box center [31, 305] width 10 height 10
click at [336, 506] on div "Undo" at bounding box center [341, 606] width 22 height 9
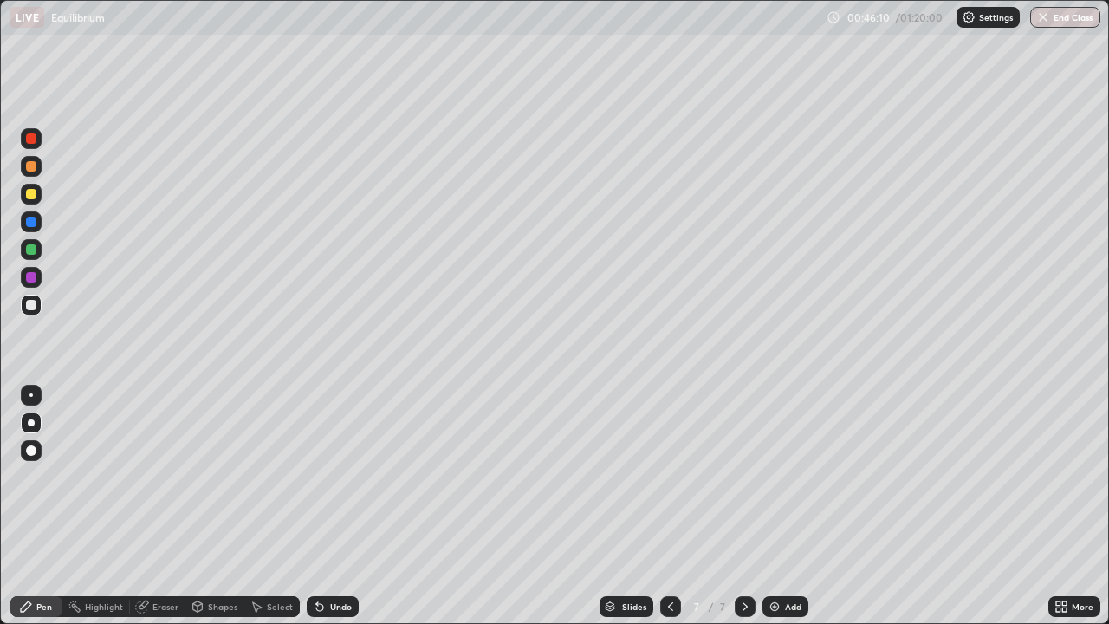
click at [34, 198] on div at bounding box center [31, 194] width 10 height 10
click at [792, 506] on div "Add" at bounding box center [793, 606] width 16 height 9
click at [343, 506] on div "Undo" at bounding box center [341, 606] width 22 height 9
click at [345, 506] on div "Undo" at bounding box center [341, 606] width 22 height 9
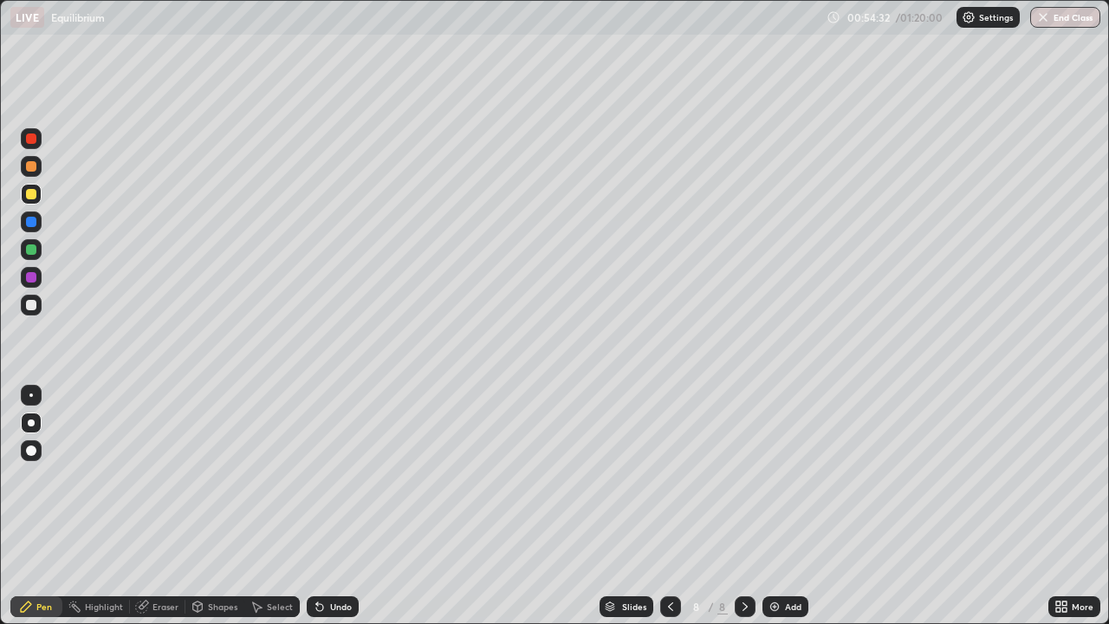
click at [29, 300] on div at bounding box center [31, 305] width 10 height 10
click at [794, 506] on div "Add" at bounding box center [793, 606] width 16 height 9
click at [32, 194] on div at bounding box center [31, 194] width 10 height 10
click at [157, 506] on div "Eraser" at bounding box center [165, 606] width 26 height 9
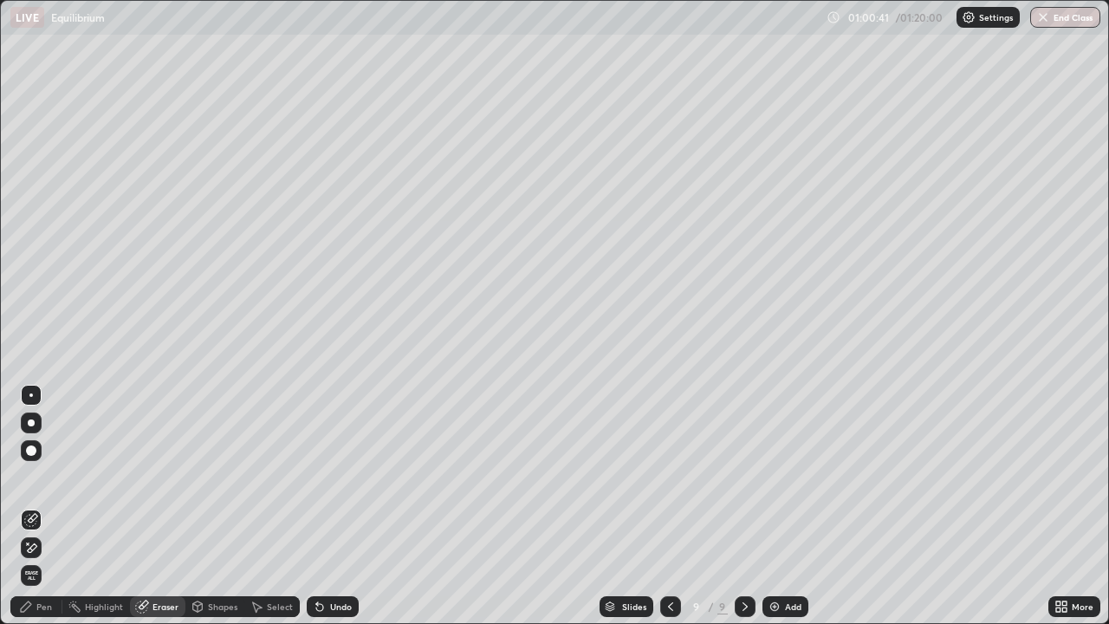
click at [42, 506] on div "Pen" at bounding box center [44, 606] width 16 height 9
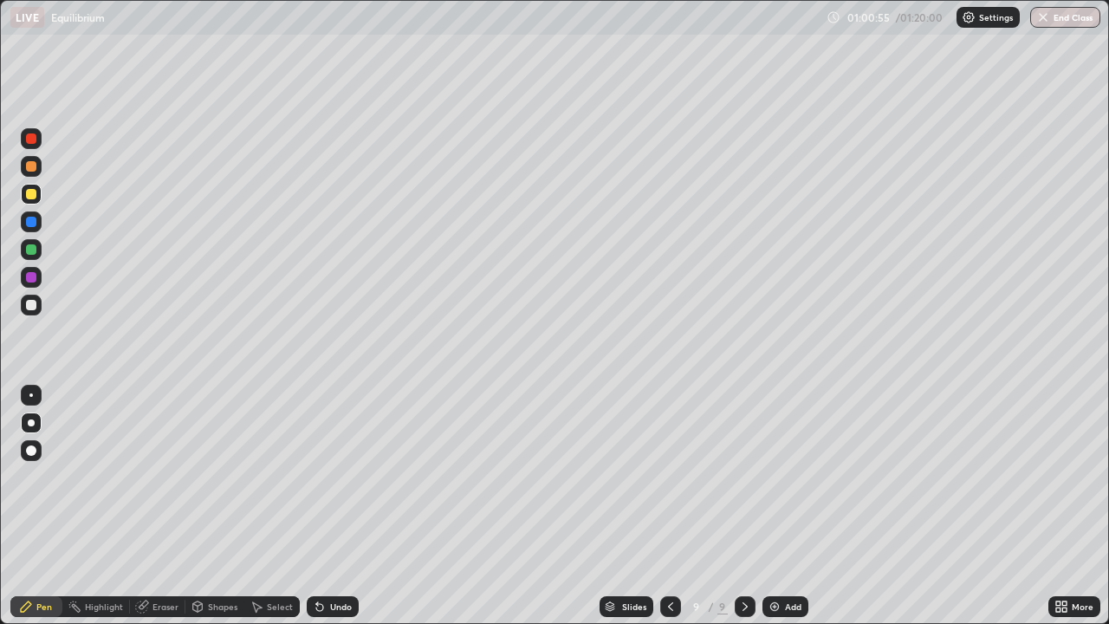
click at [35, 306] on div at bounding box center [31, 305] width 10 height 10
click at [342, 506] on div "Undo" at bounding box center [341, 606] width 22 height 9
click at [787, 506] on div "Add" at bounding box center [793, 606] width 16 height 9
click at [330, 506] on div "Undo" at bounding box center [341, 606] width 22 height 9
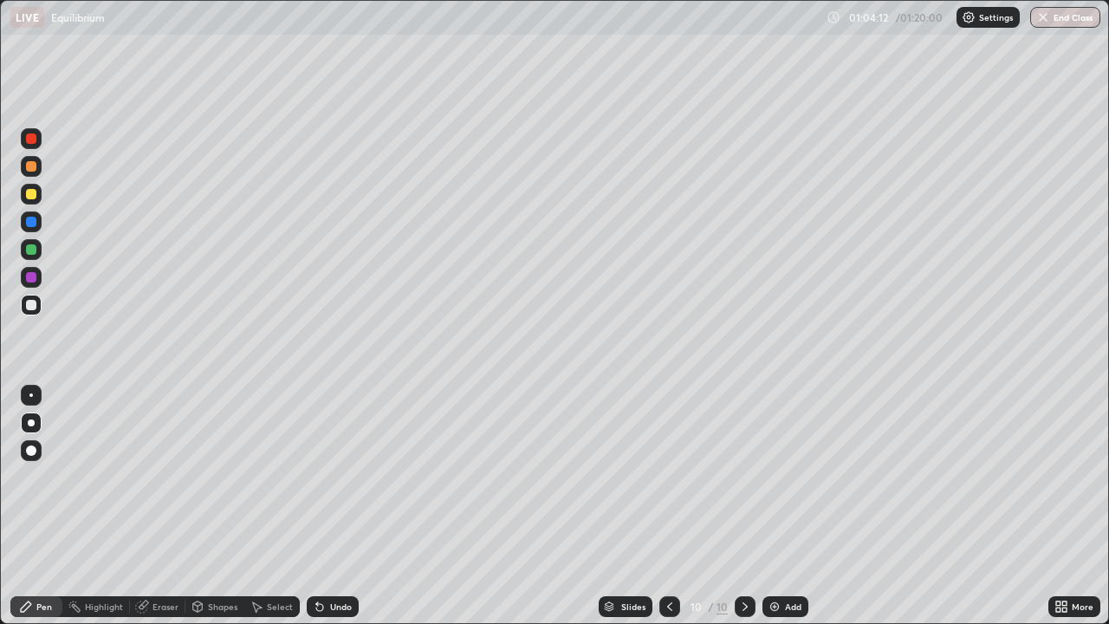
click at [325, 506] on div "Undo" at bounding box center [333, 606] width 52 height 21
click at [330, 506] on div "Undo" at bounding box center [341, 606] width 22 height 9
click at [323, 506] on icon at bounding box center [320, 606] width 14 height 14
click at [336, 506] on div "Undo" at bounding box center [341, 606] width 22 height 9
click at [34, 198] on div at bounding box center [31, 194] width 10 height 10
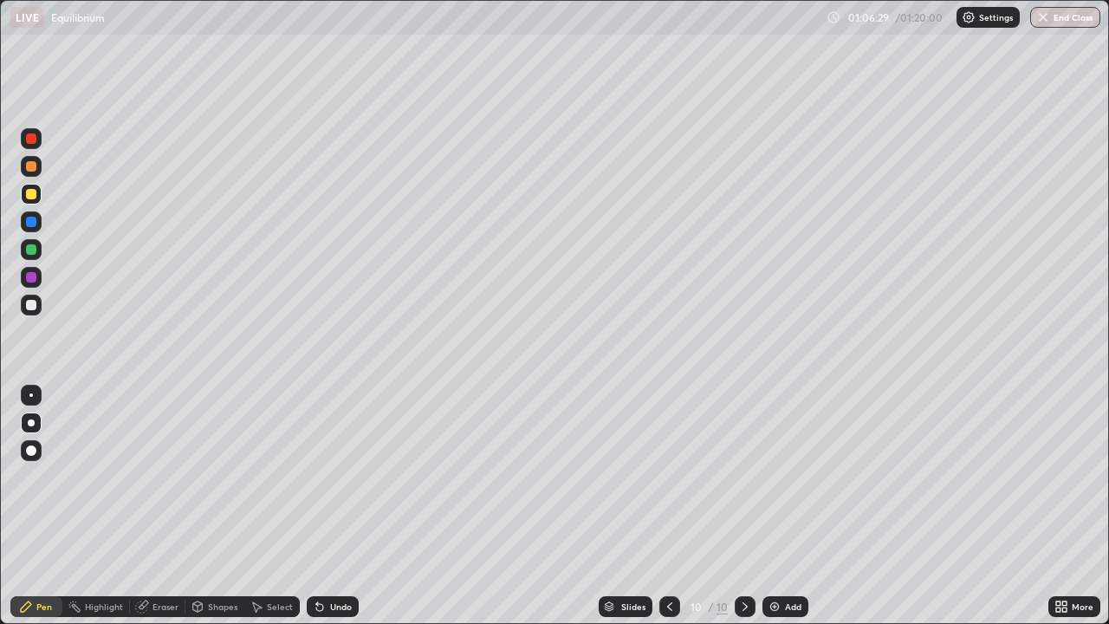
click at [342, 506] on div "Undo" at bounding box center [341, 606] width 22 height 9
click at [703, 506] on div "10 / 10" at bounding box center [707, 607] width 41 height 16
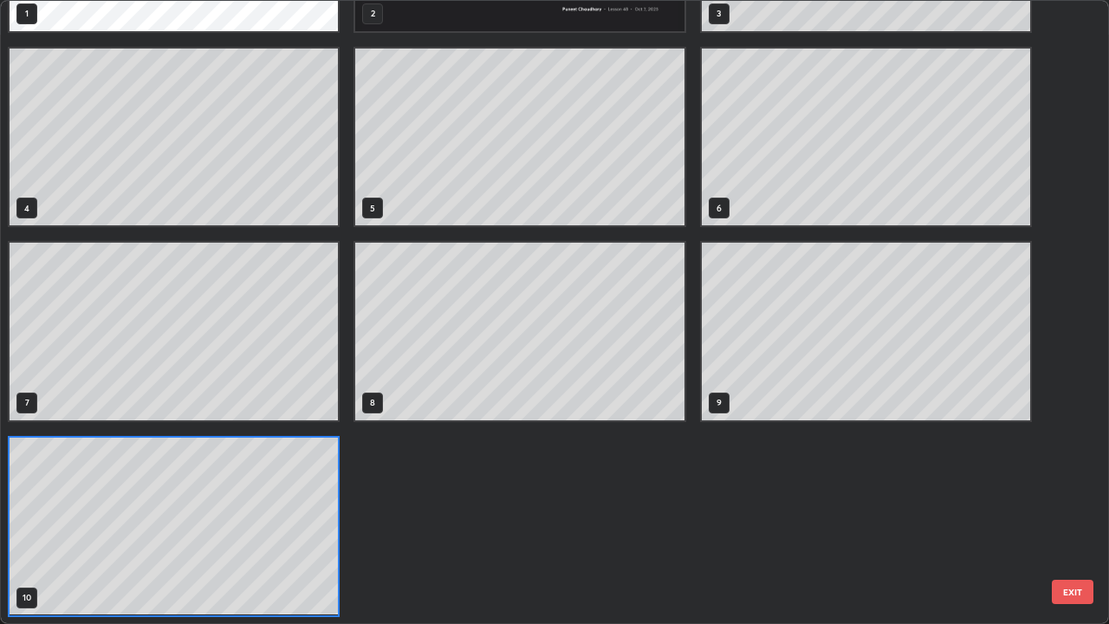
scroll to position [617, 1098]
click at [716, 506] on div "1 2 3 4 5 6 7 8 9 10" at bounding box center [520, 234] width 1038 height 779
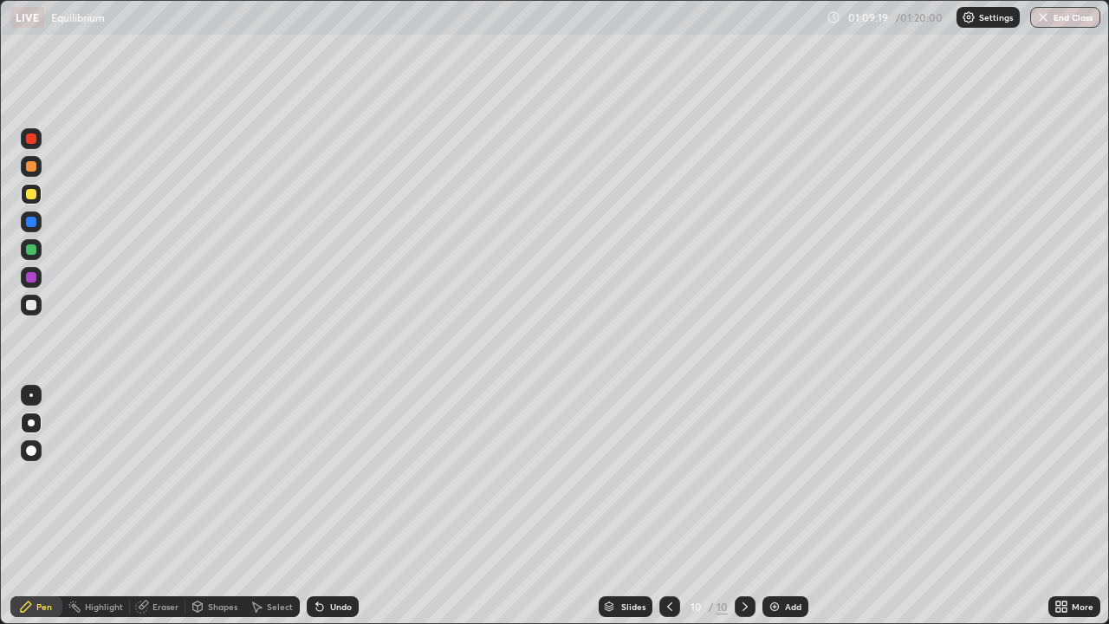
click at [714, 506] on div "10 / 10" at bounding box center [707, 607] width 41 height 16
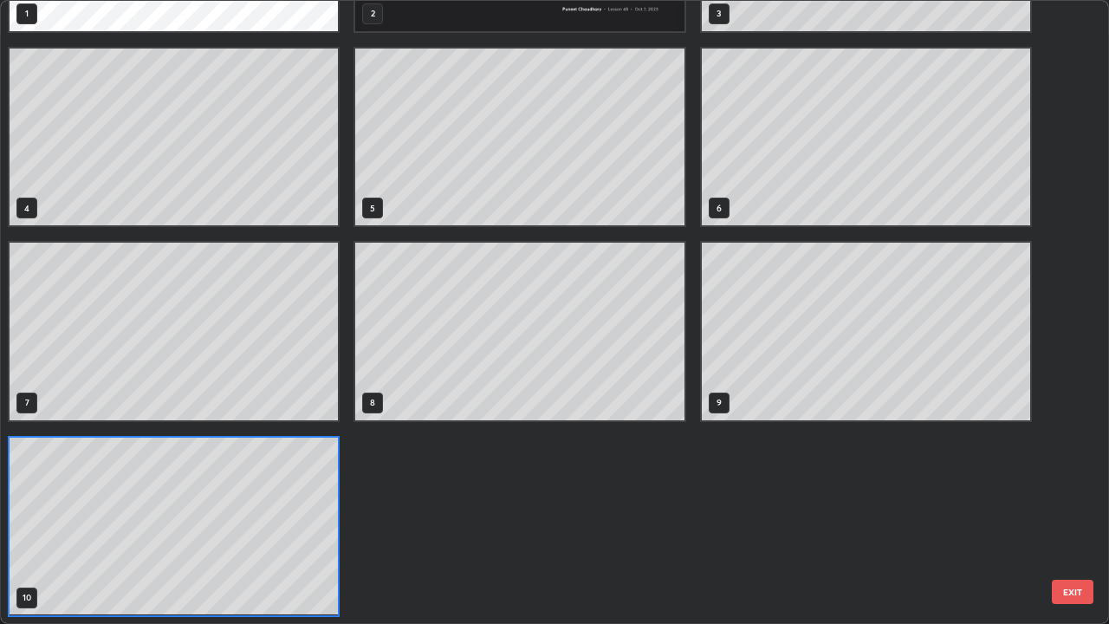
click at [712, 506] on div "1 2 3 4 5 6 7 8 9 10" at bounding box center [520, 234] width 1038 height 779
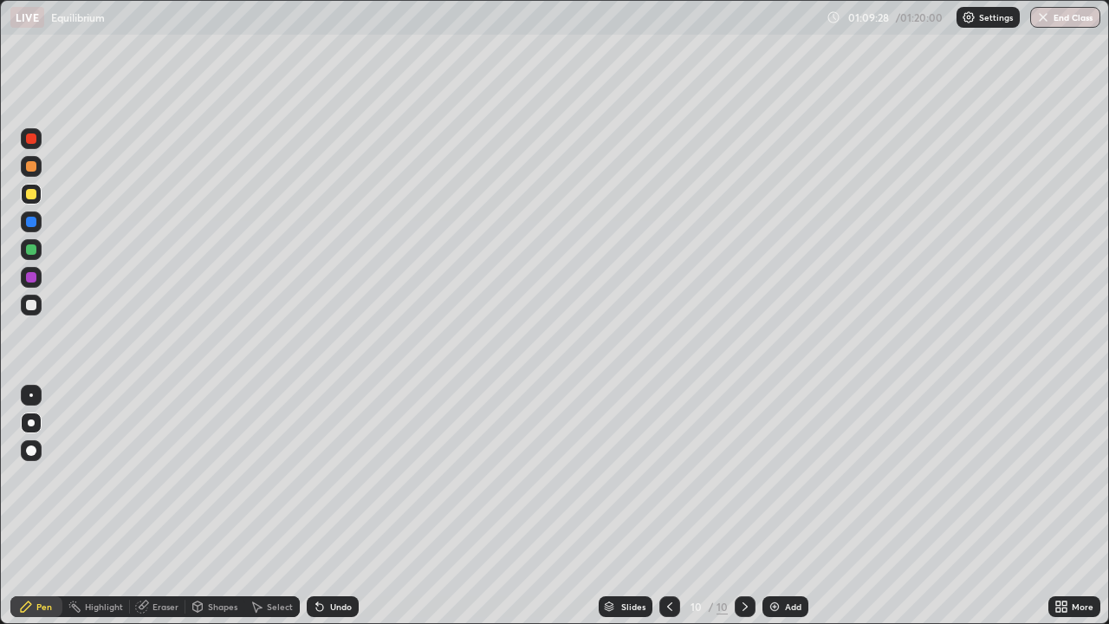
click at [459, 506] on div "Slides 10 / 10 Add" at bounding box center [704, 606] width 690 height 35
click at [1067, 15] on button "End Class" at bounding box center [1065, 17] width 70 height 21
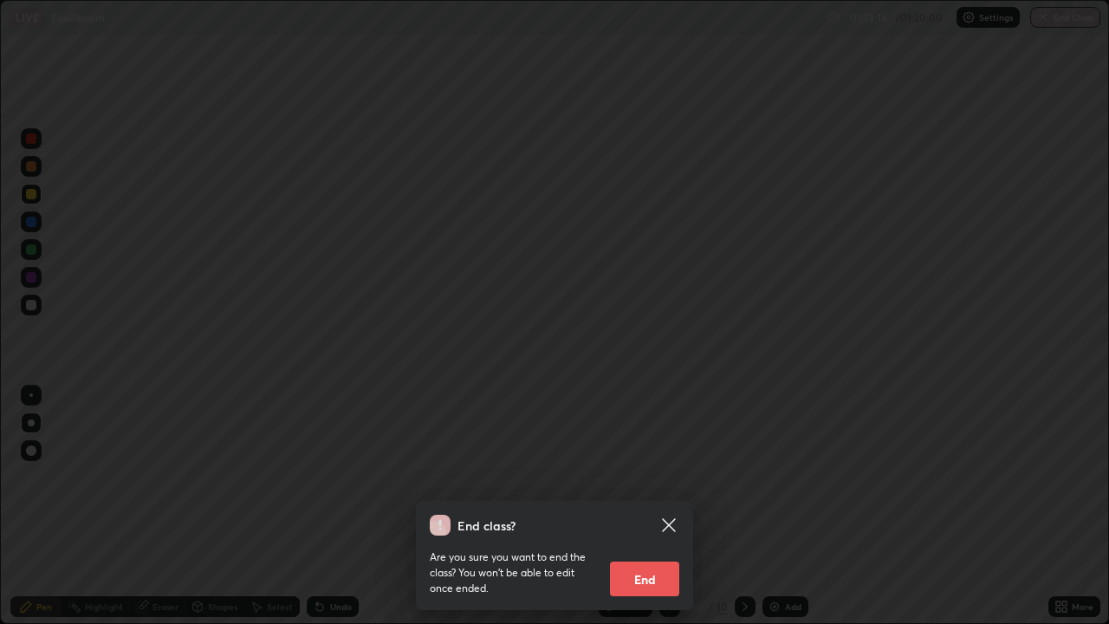
click at [629, 506] on button "End" at bounding box center [644, 578] width 69 height 35
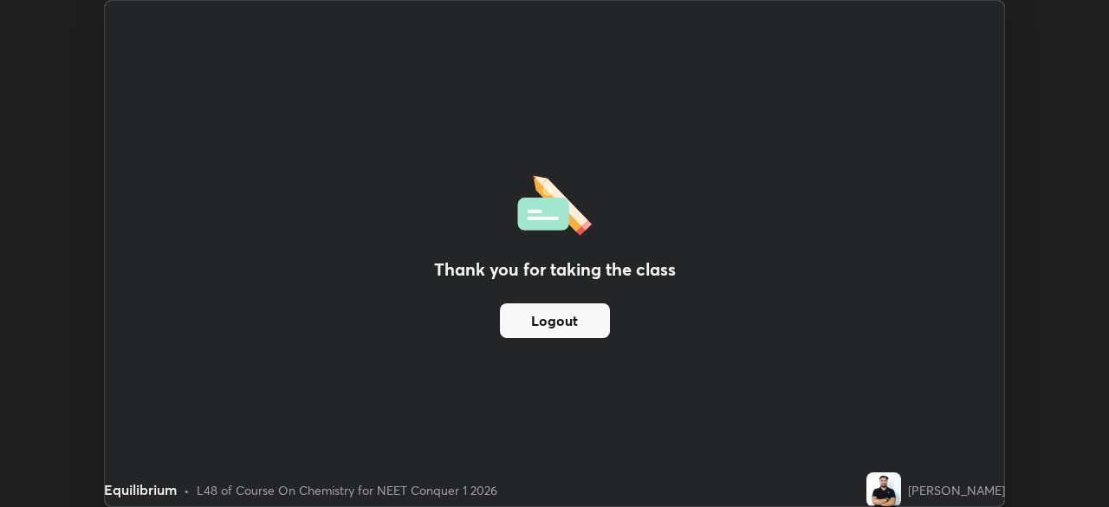
scroll to position [86122, 85520]
